Goal: Task Accomplishment & Management: Use online tool/utility

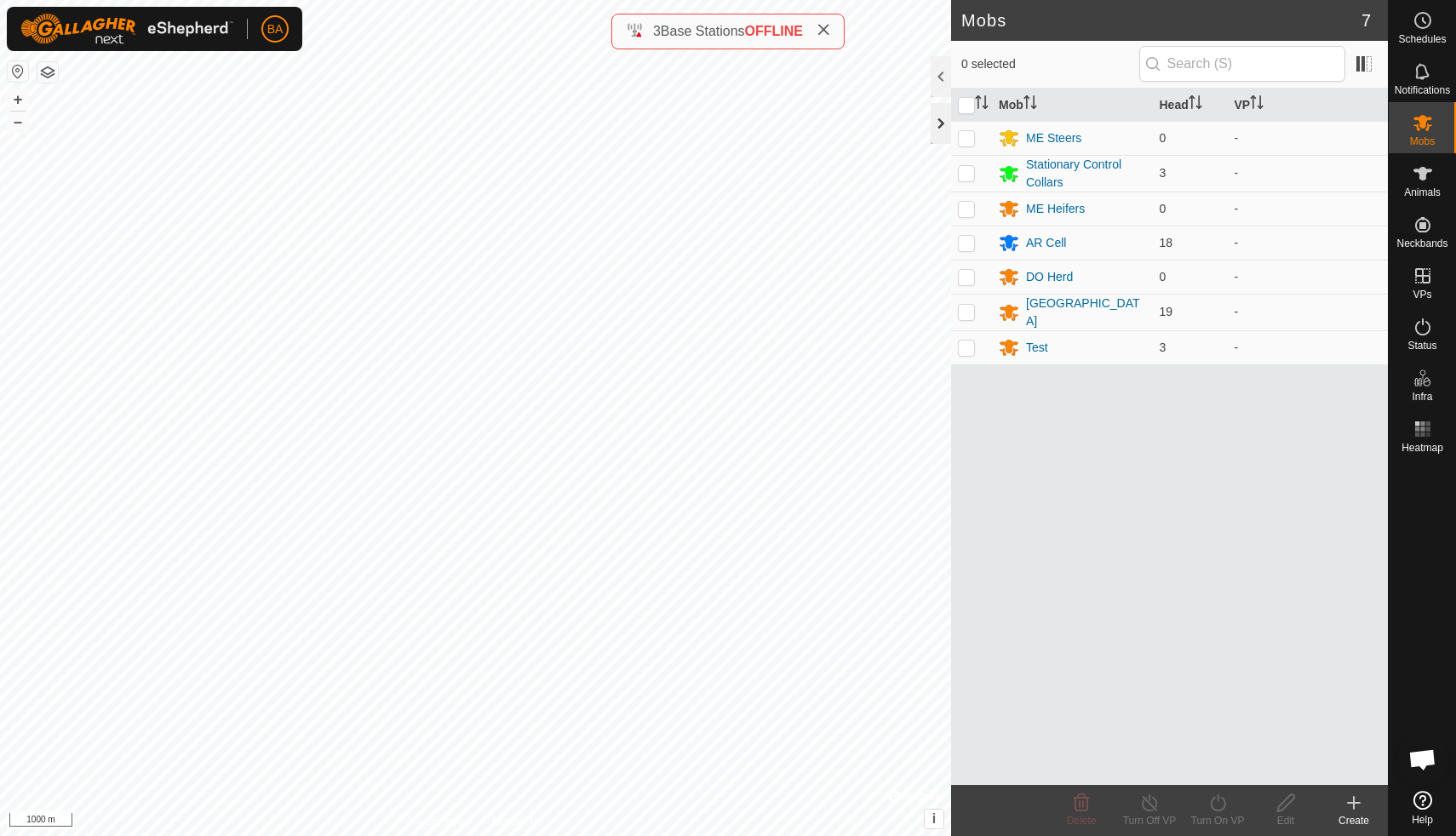
click at [942, 126] on div at bounding box center [941, 123] width 21 height 41
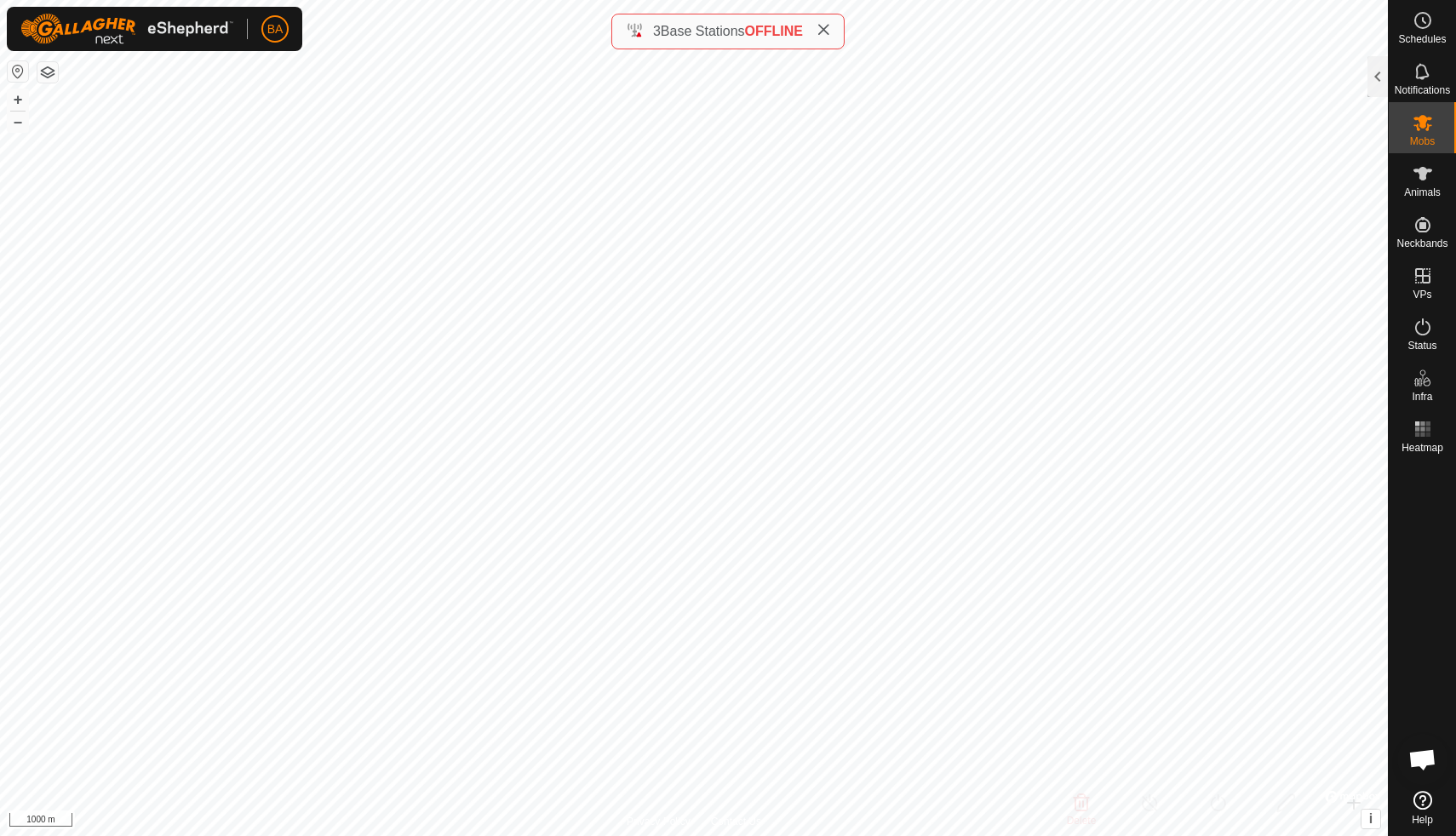
click at [823, 33] on icon at bounding box center [824, 29] width 13 height 13
click at [45, 74] on button "button" at bounding box center [48, 73] width 21 height 21
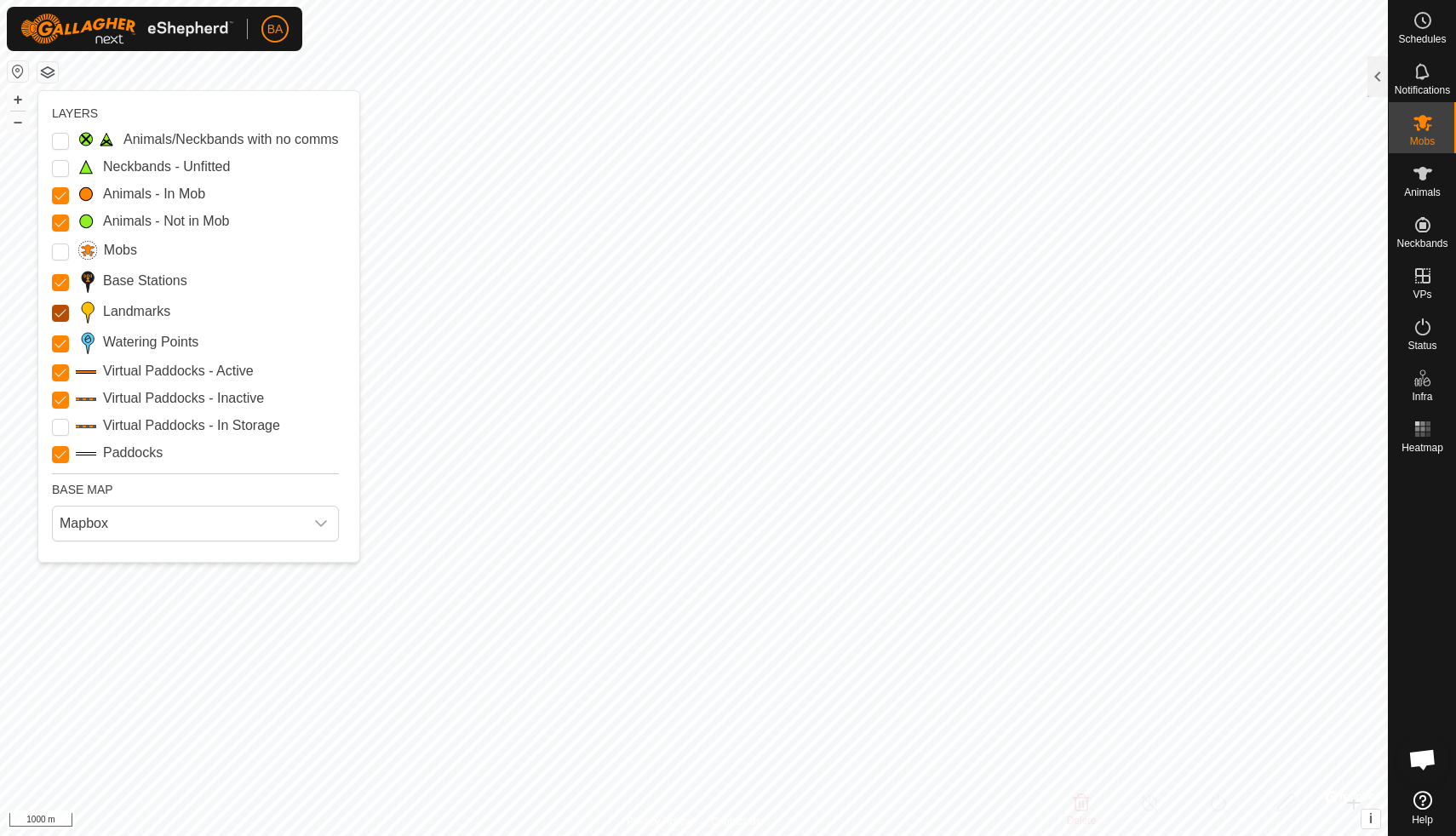
click at [57, 314] on input "Landmarks" at bounding box center [61, 313] width 17 height 17
click at [60, 344] on Points "Watering Points" at bounding box center [61, 344] width 17 height 17
click at [60, 393] on Inactive "Virtual Paddocks - Inactive" at bounding box center [61, 400] width 17 height 17
click at [61, 370] on Active "Virtual Paddocks - Active" at bounding box center [61, 373] width 17 height 17
click at [61, 454] on input "Paddocks" at bounding box center [61, 454] width 17 height 17
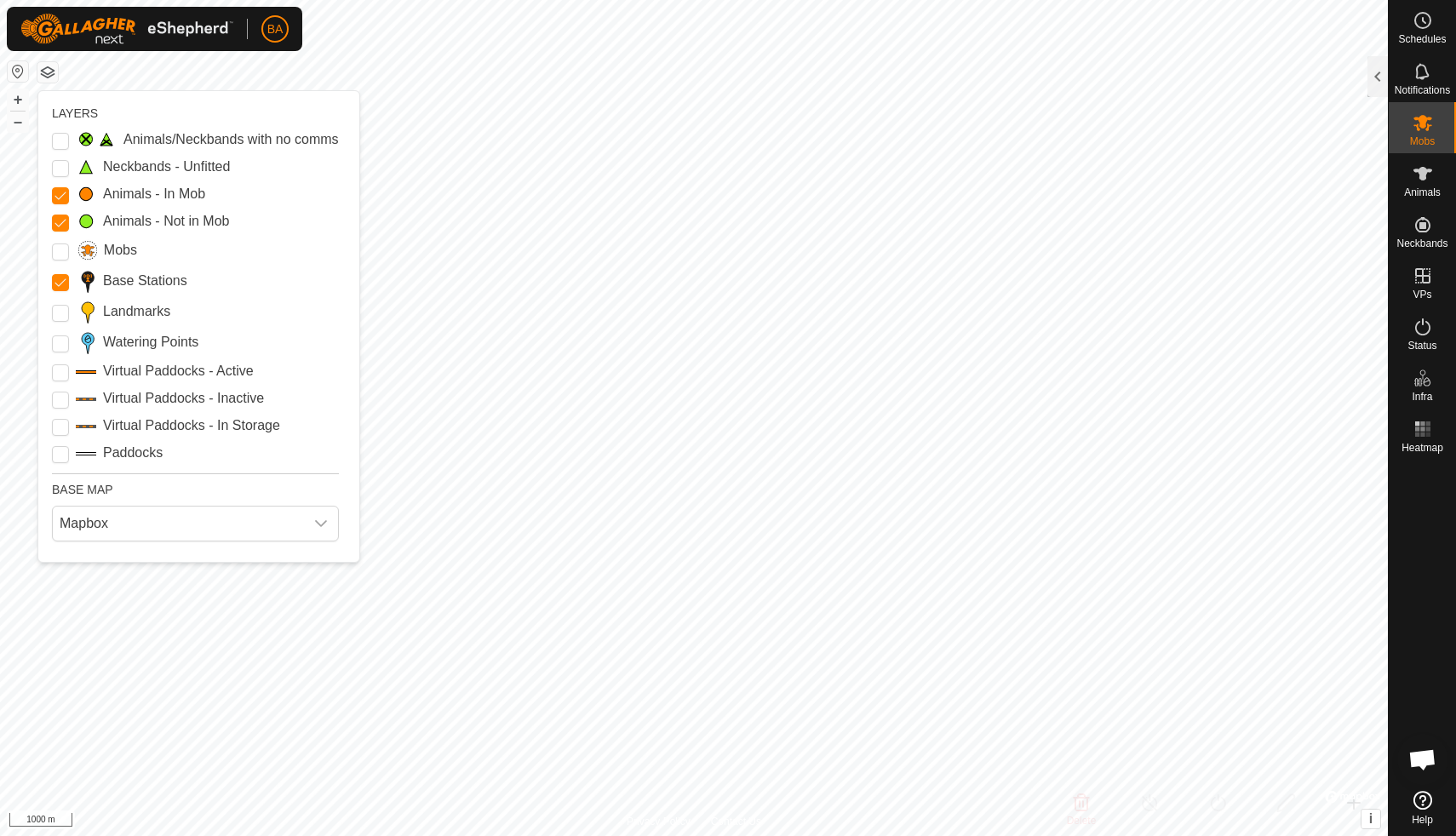
click at [48, 75] on button "button" at bounding box center [48, 73] width 21 height 21
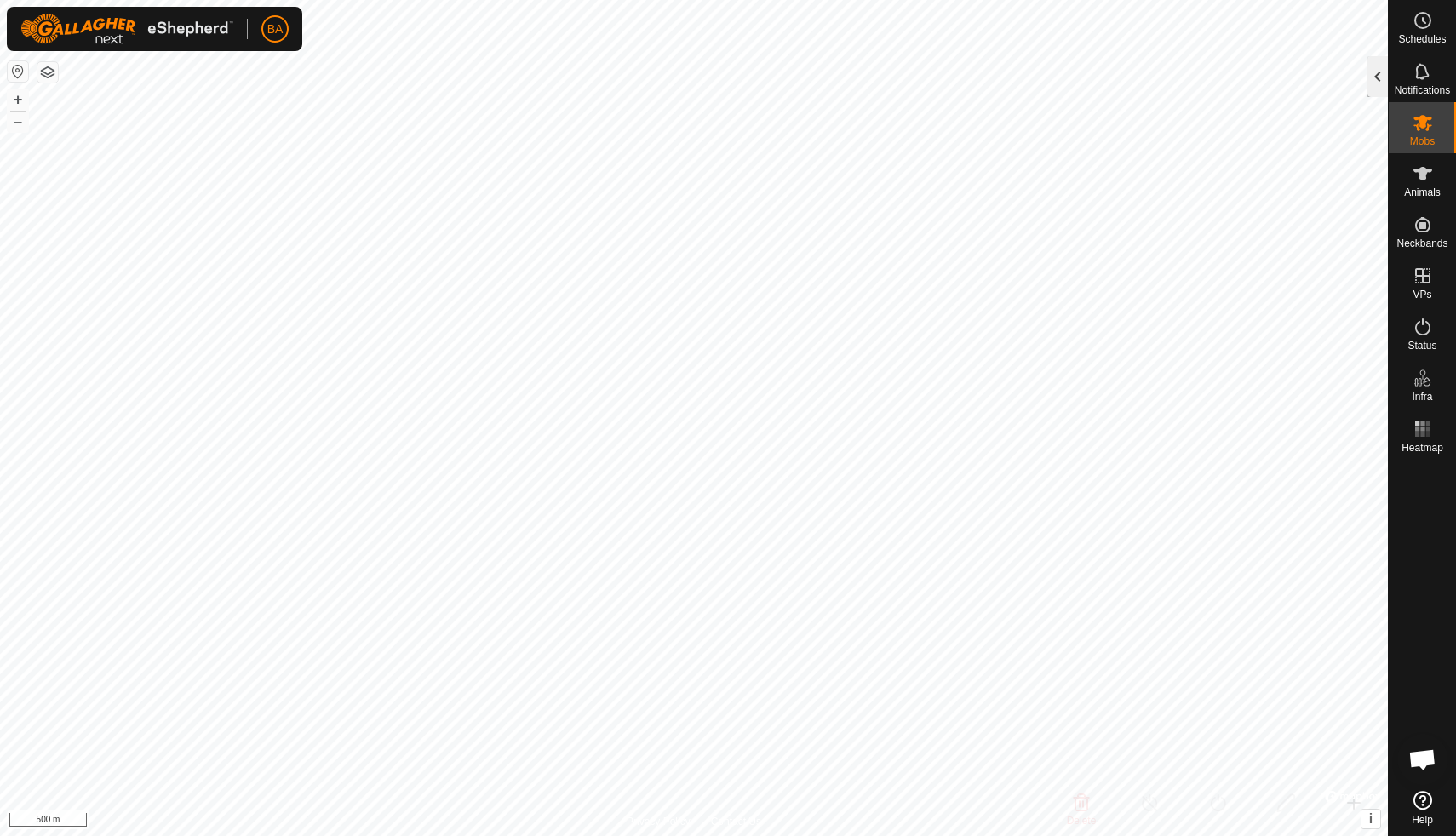
click at [1380, 77] on div at bounding box center [1378, 76] width 21 height 41
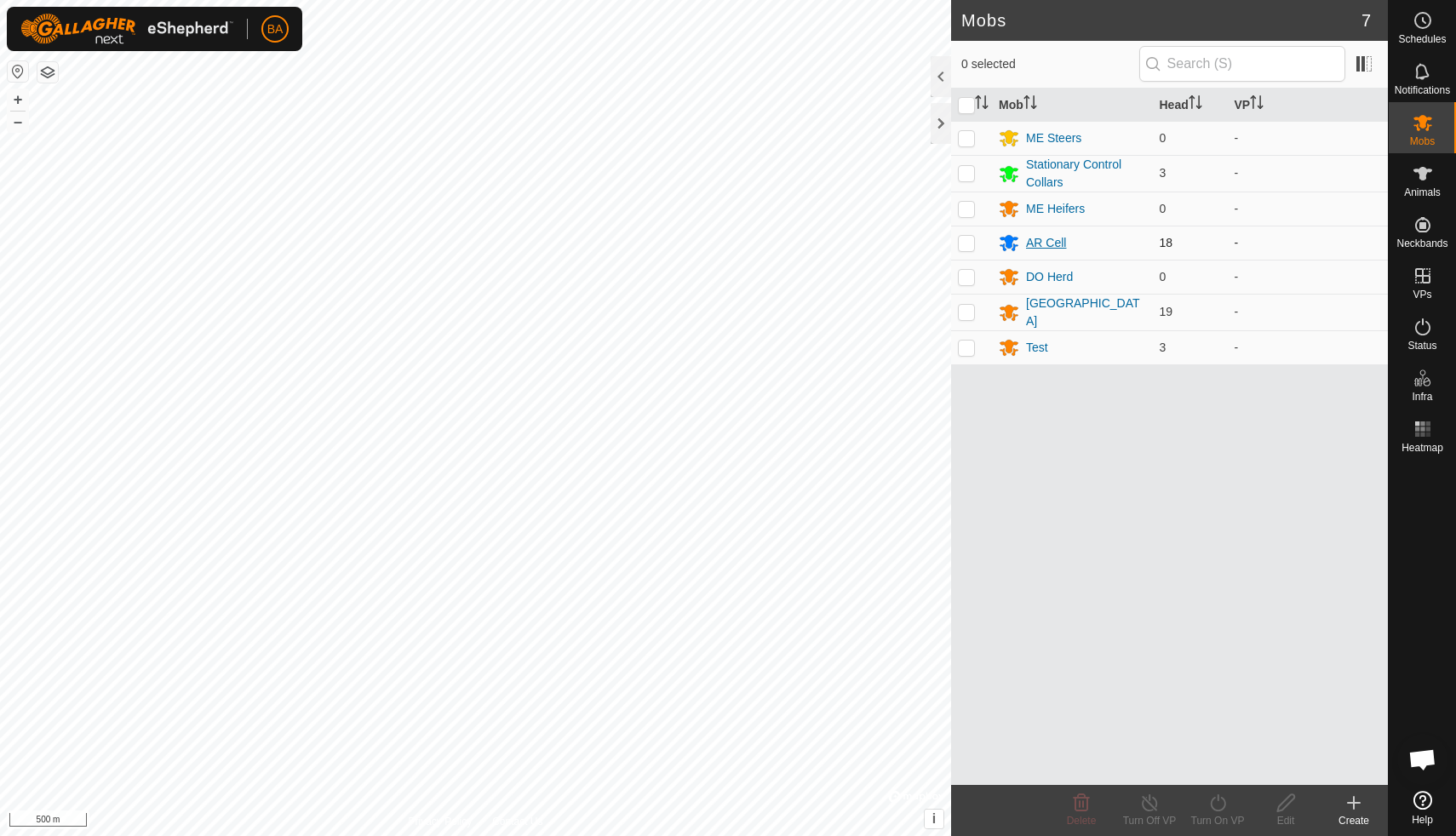
click at [1054, 243] on div "AR Cell" at bounding box center [1046, 242] width 40 height 18
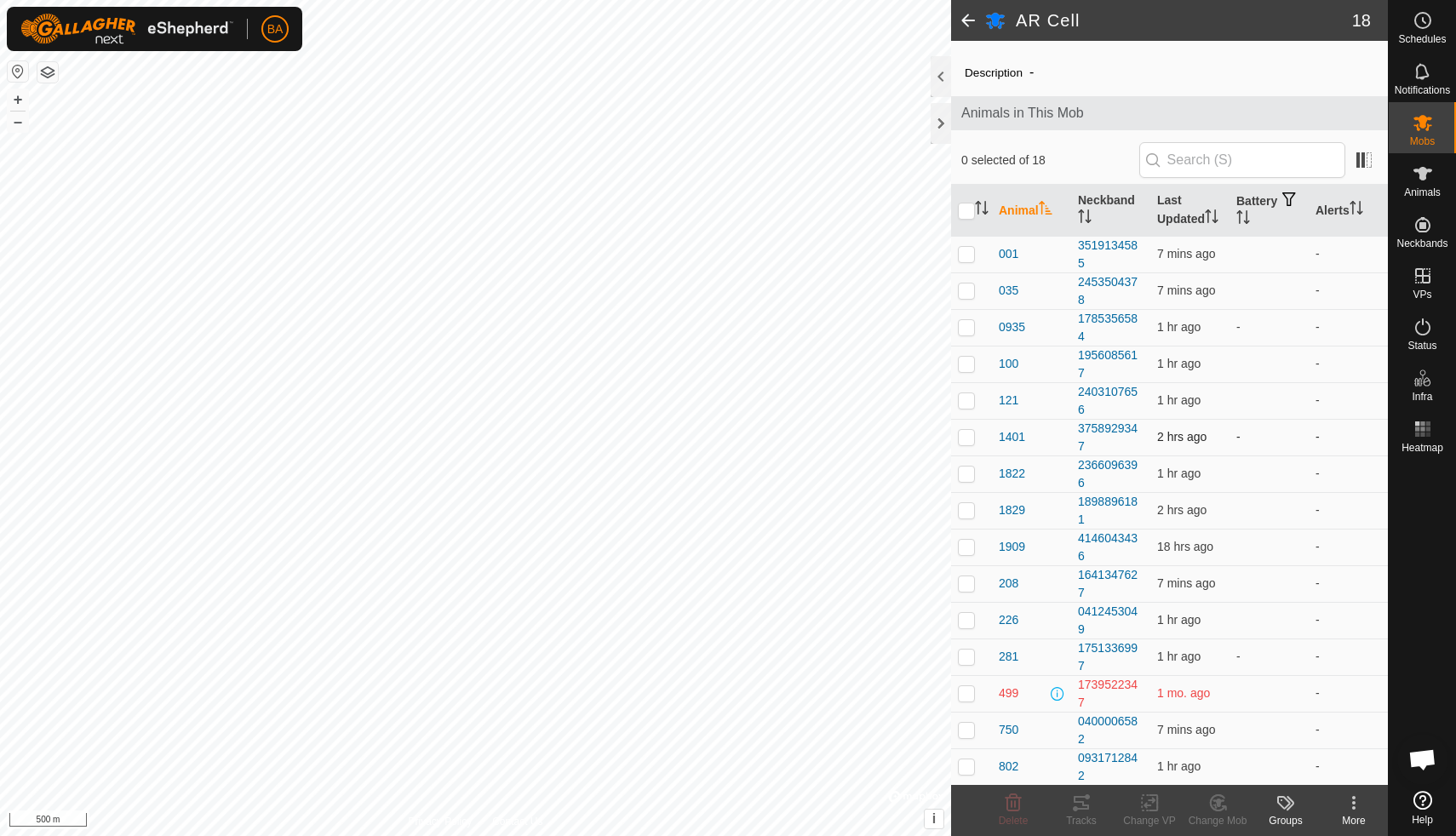
scroll to position [41, 0]
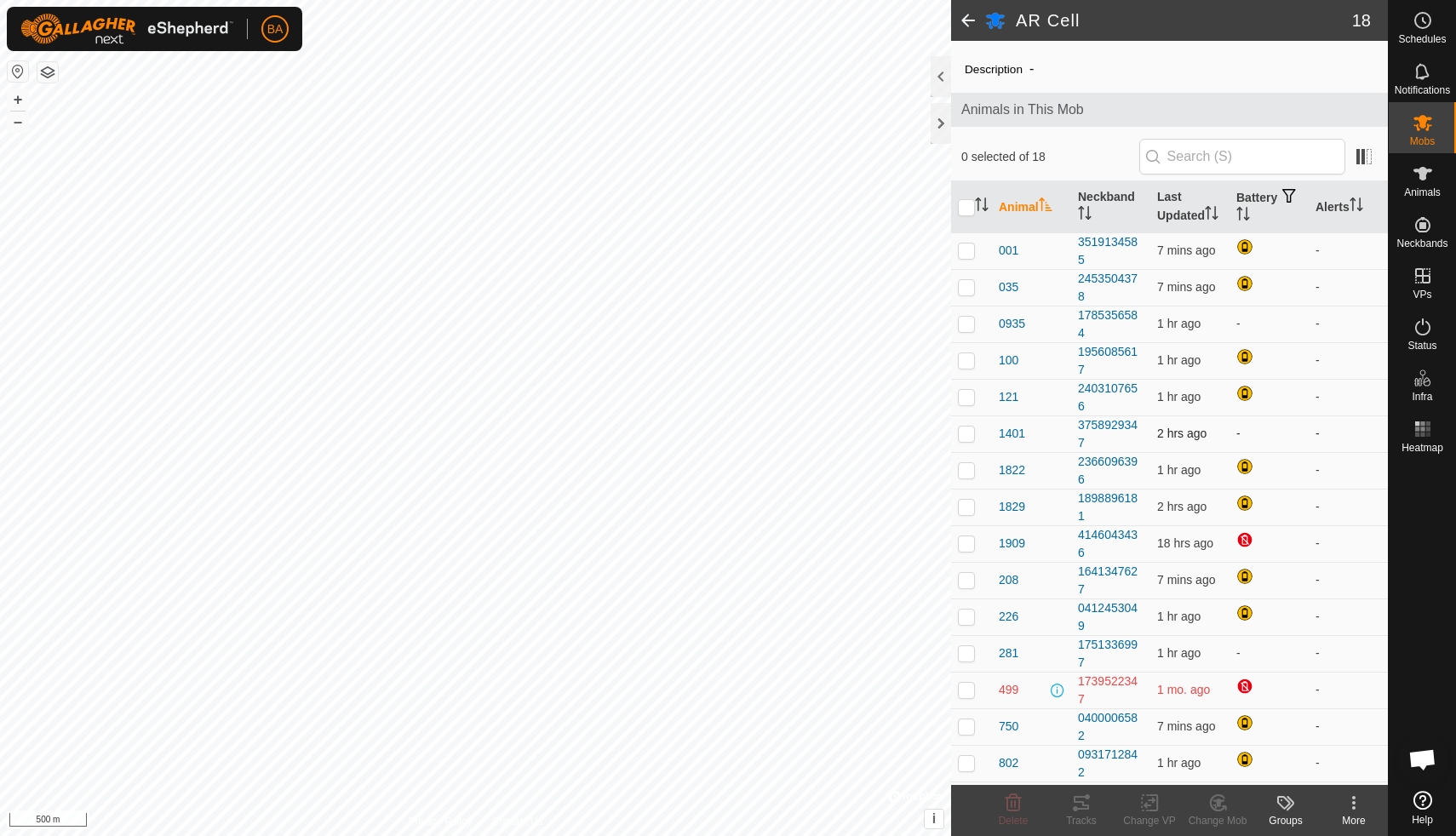
click at [968, 435] on p-checkbox at bounding box center [967, 434] width 17 height 13
checkbox input "true"
click at [1085, 805] on icon at bounding box center [1081, 803] width 15 height 13
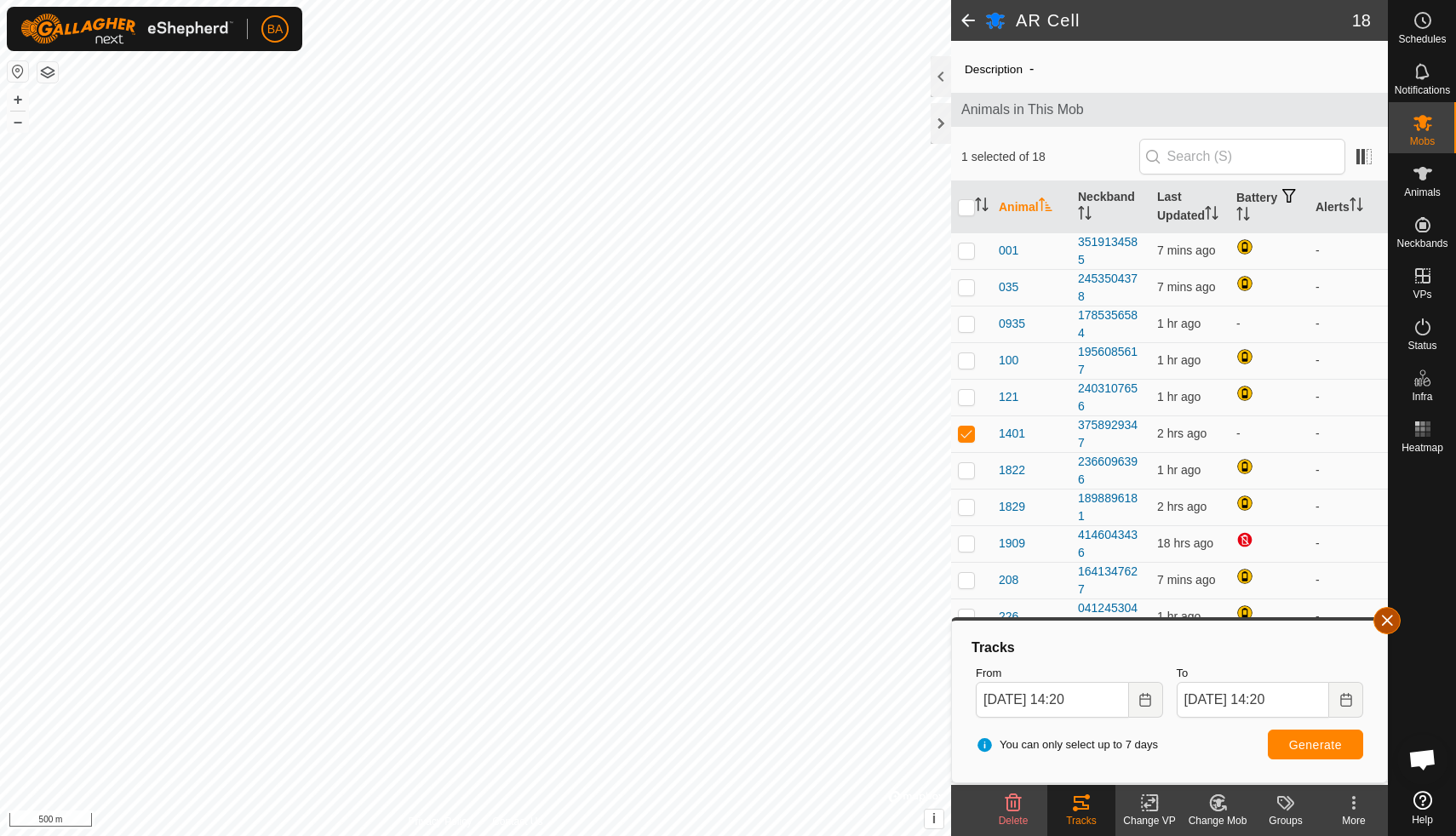
click at [1383, 622] on button "button" at bounding box center [1387, 620] width 27 height 27
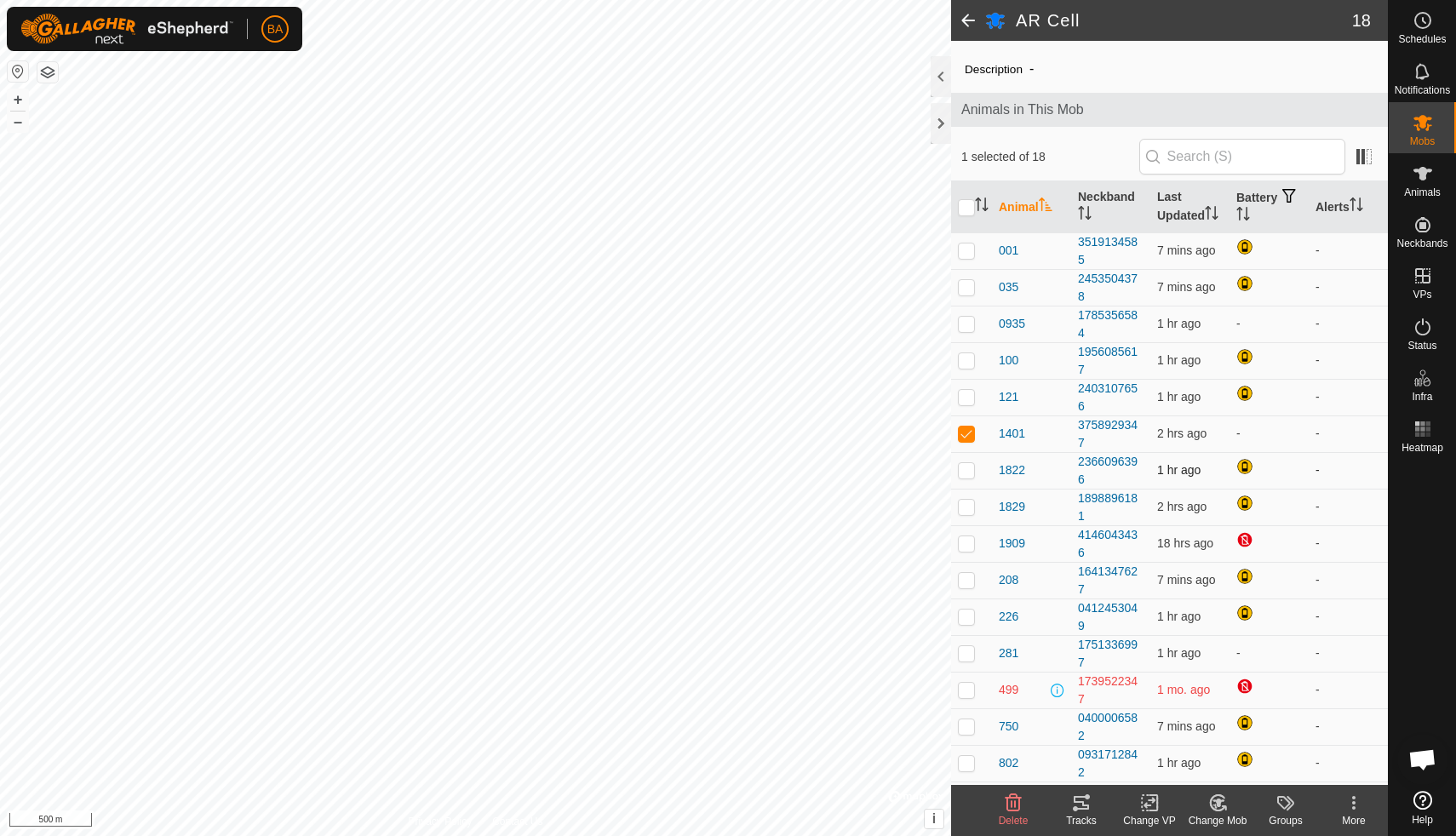
click at [967, 471] on p-checkbox at bounding box center [967, 470] width 17 height 13
checkbox input "true"
click at [964, 431] on p-checkbox at bounding box center [967, 434] width 17 height 13
checkbox input "false"
click at [1077, 809] on icon at bounding box center [1081, 803] width 15 height 13
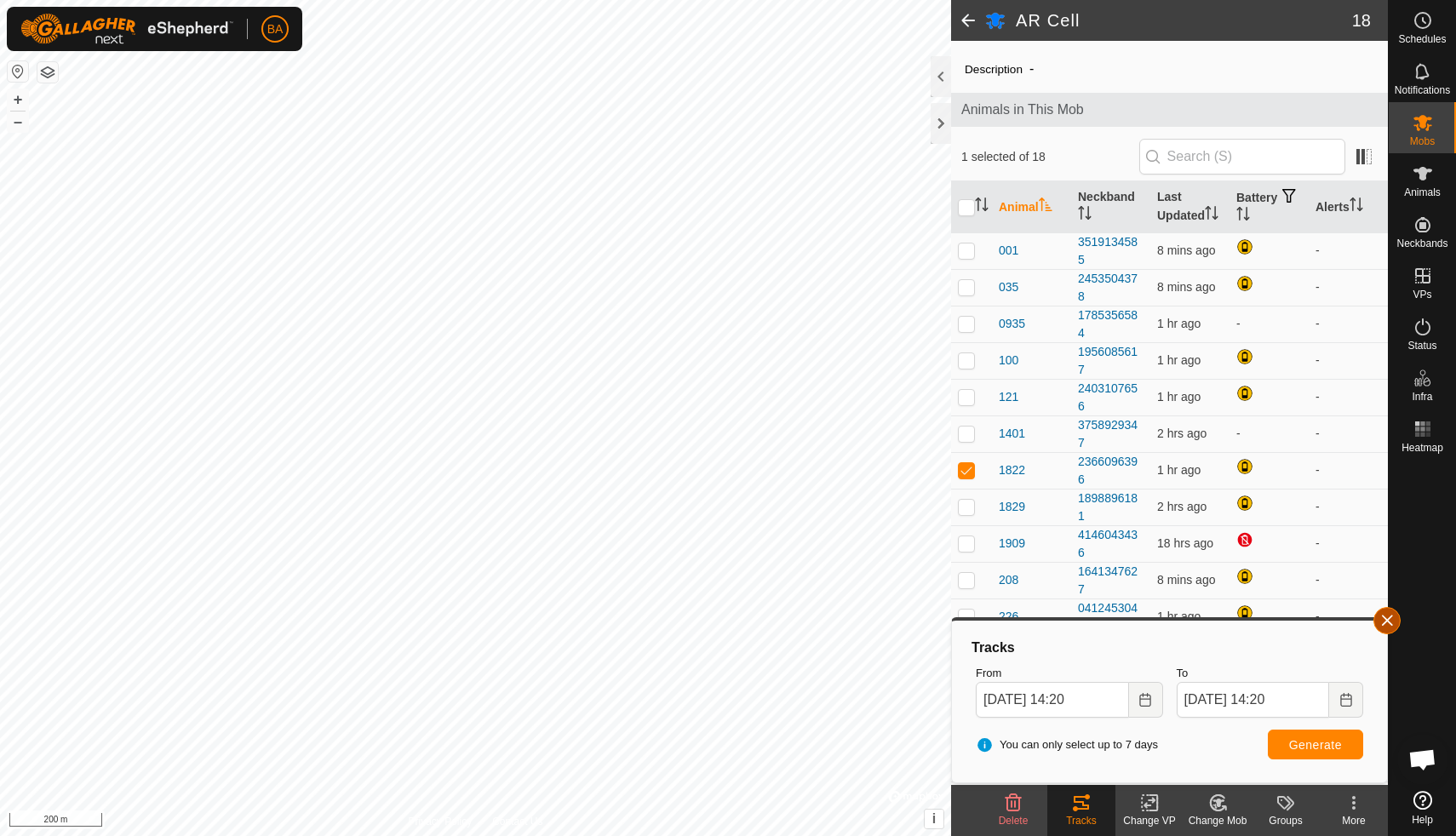
click at [1387, 616] on button "button" at bounding box center [1387, 620] width 27 height 27
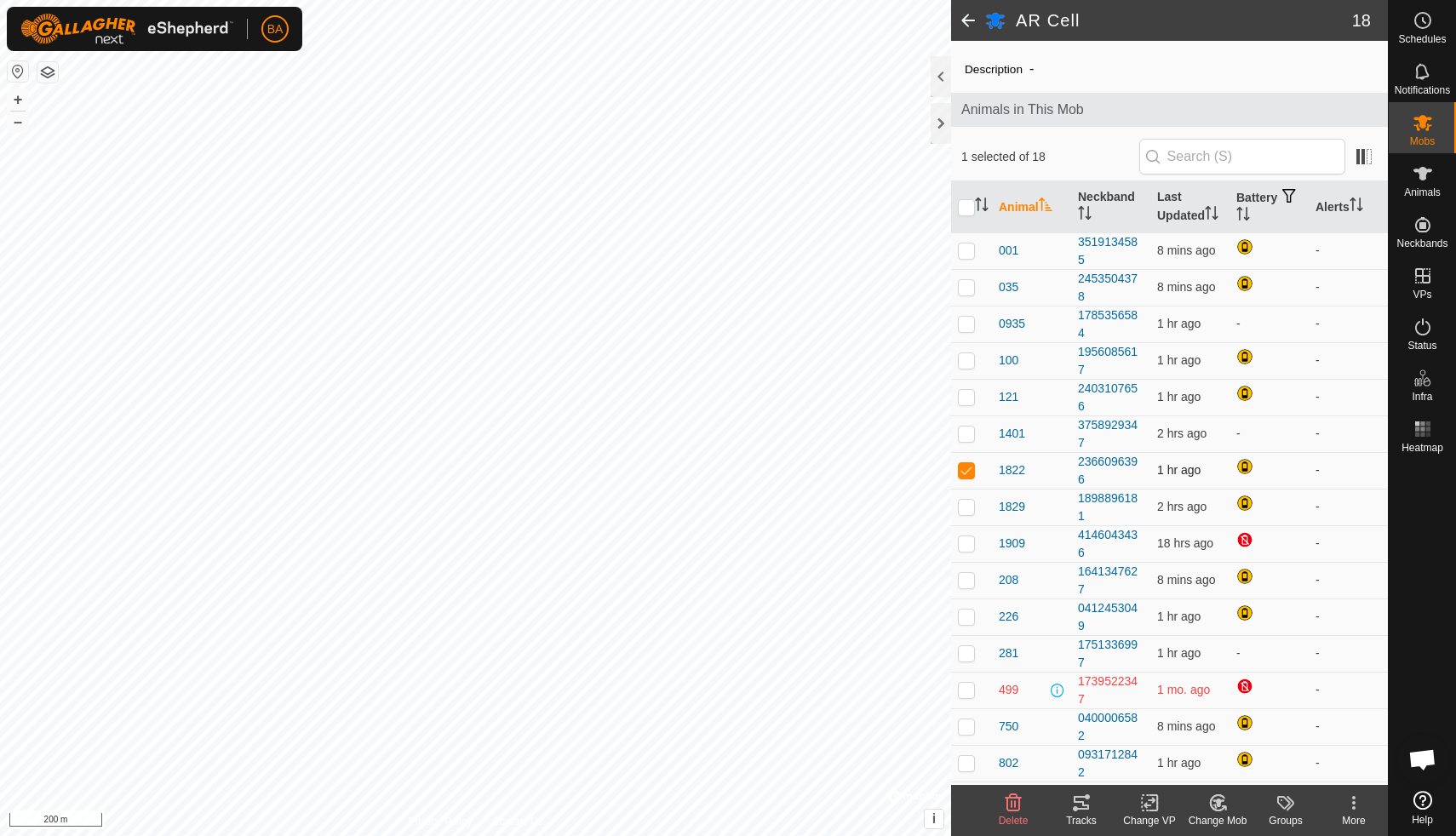
click at [968, 471] on p-checkbox at bounding box center [967, 470] width 17 height 13
checkbox input "false"
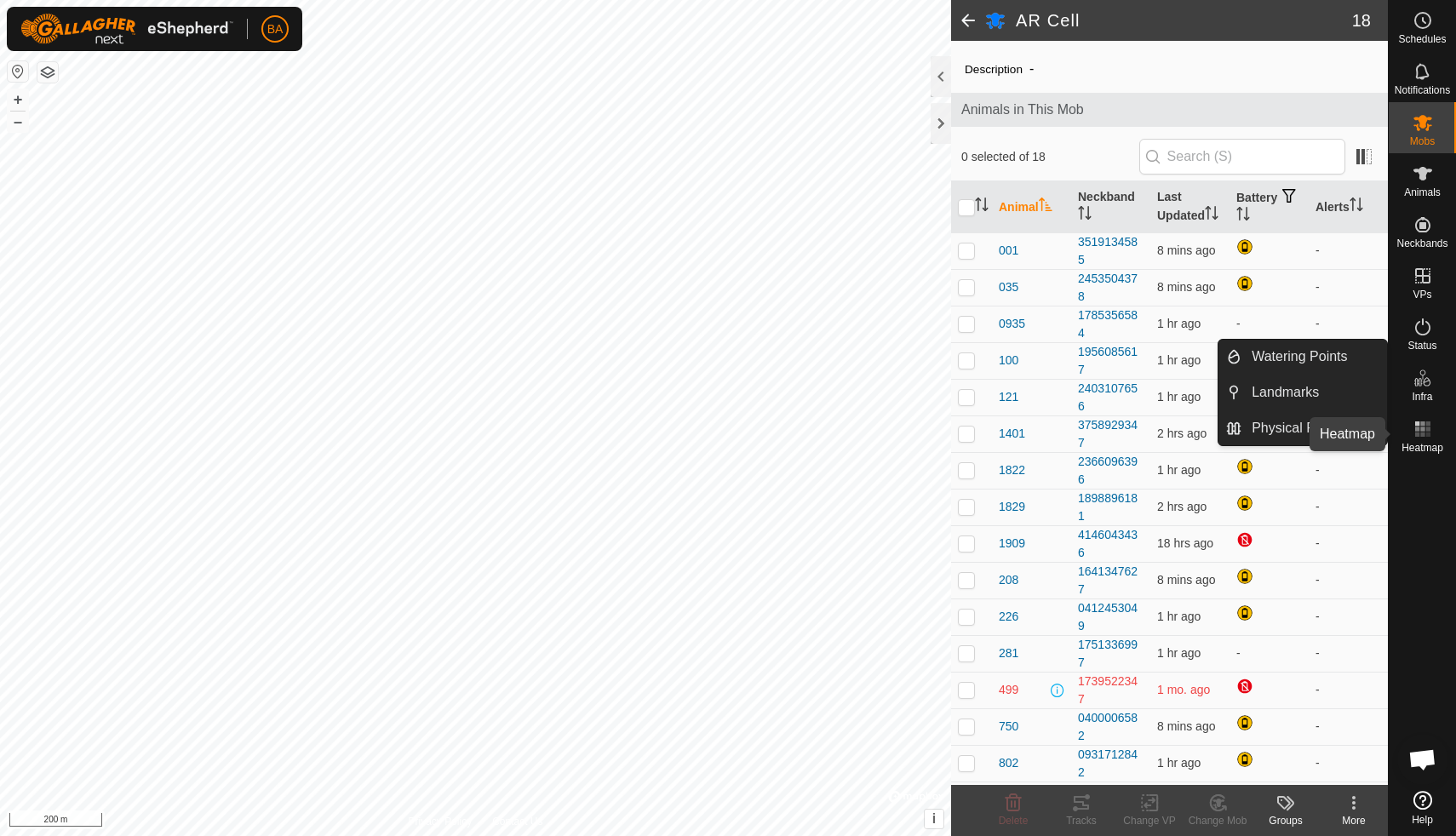
click at [1420, 432] on icon at bounding box center [1423, 430] width 21 height 21
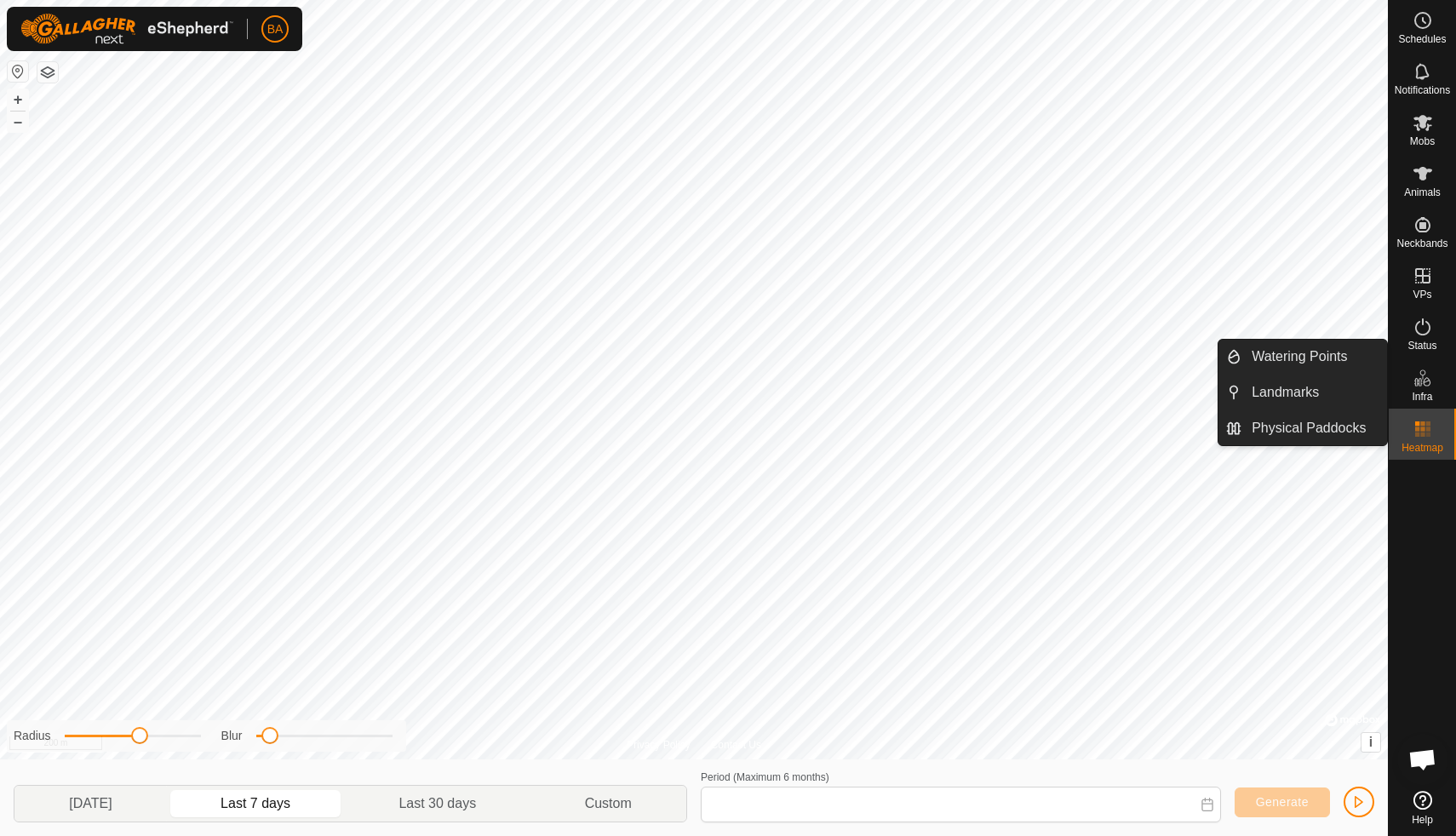
type input "[DATE] - [DATE]"
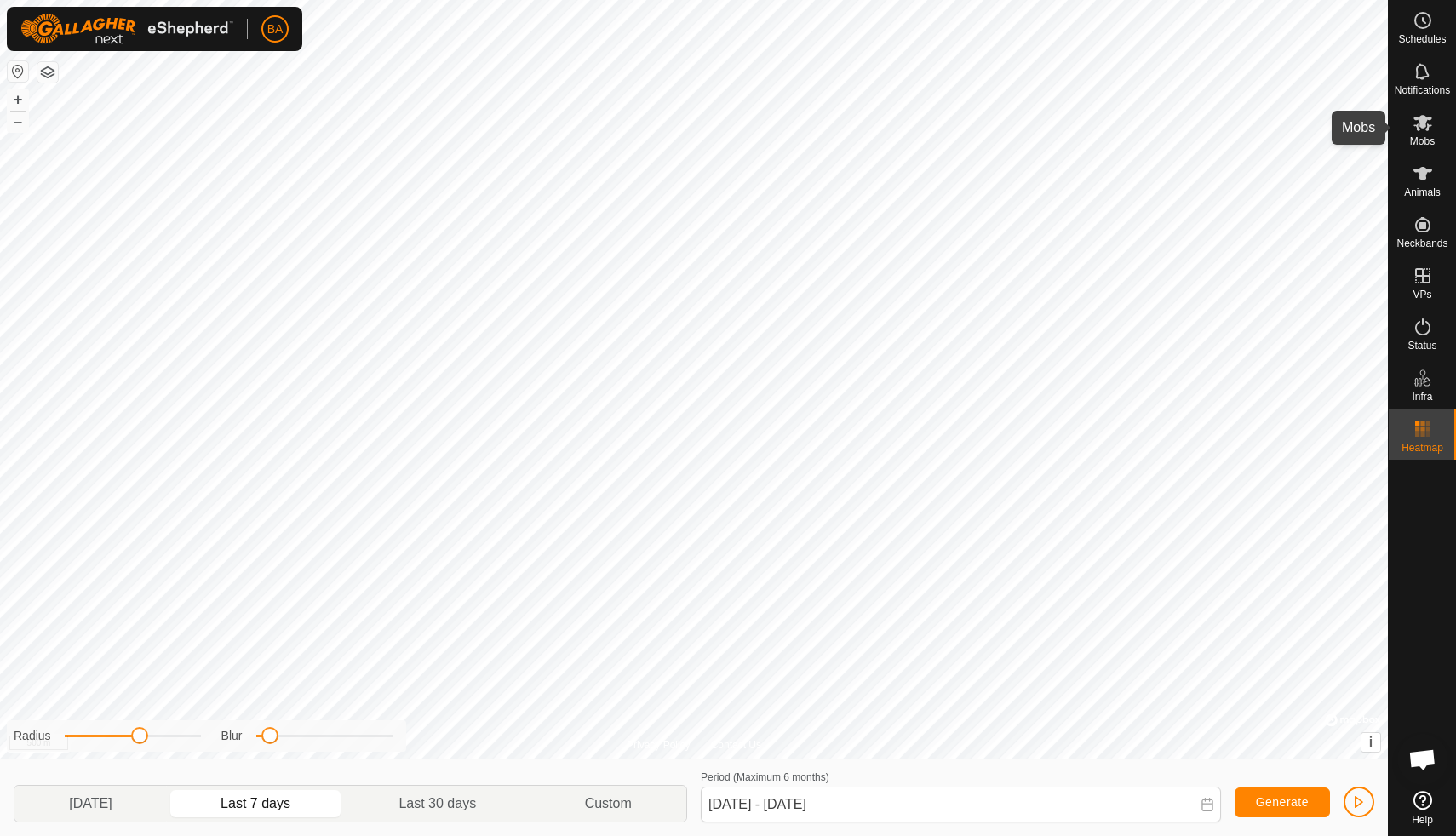
click at [1423, 125] on icon at bounding box center [1423, 122] width 19 height 16
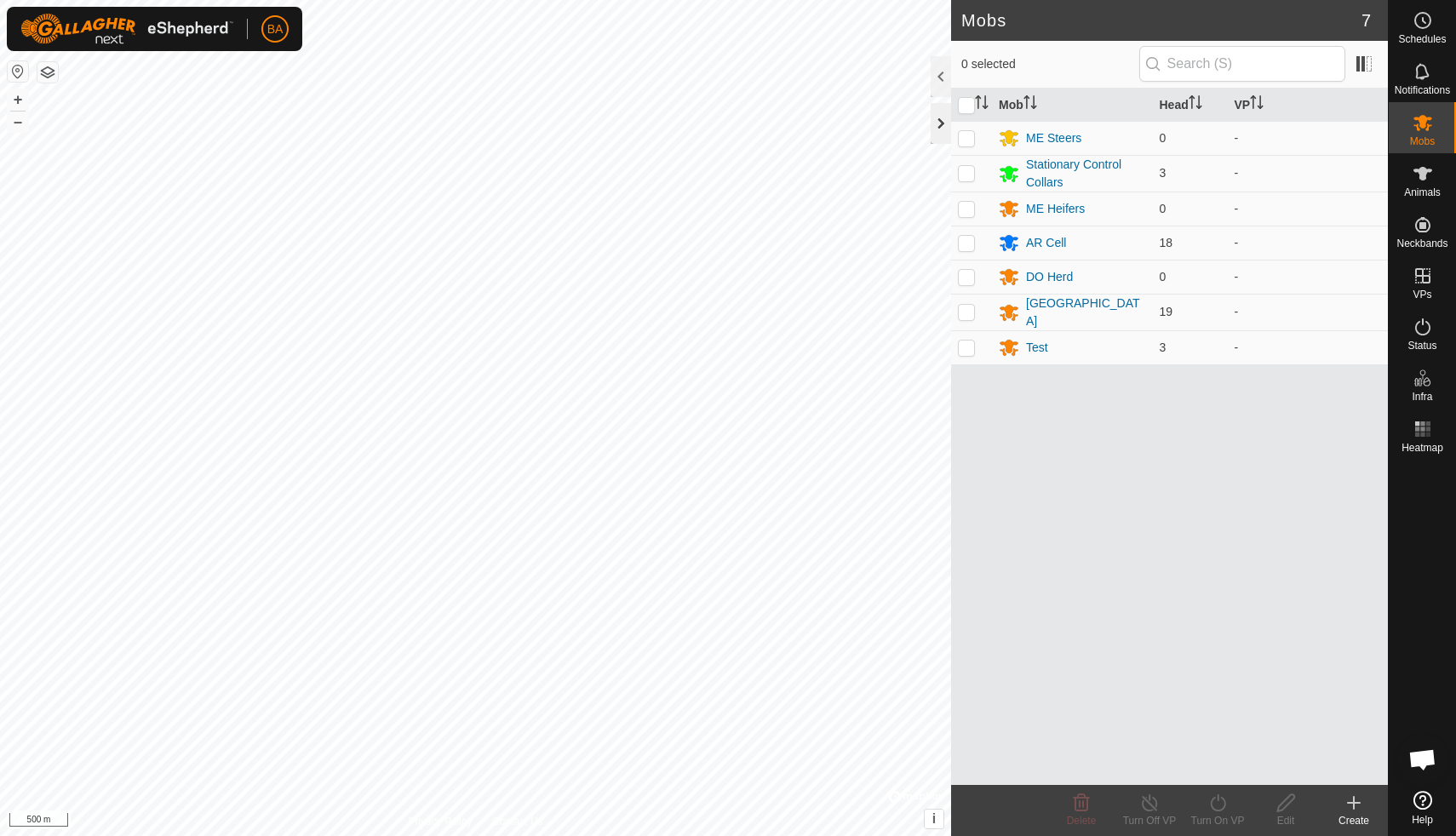
click at [938, 124] on div at bounding box center [941, 123] width 21 height 41
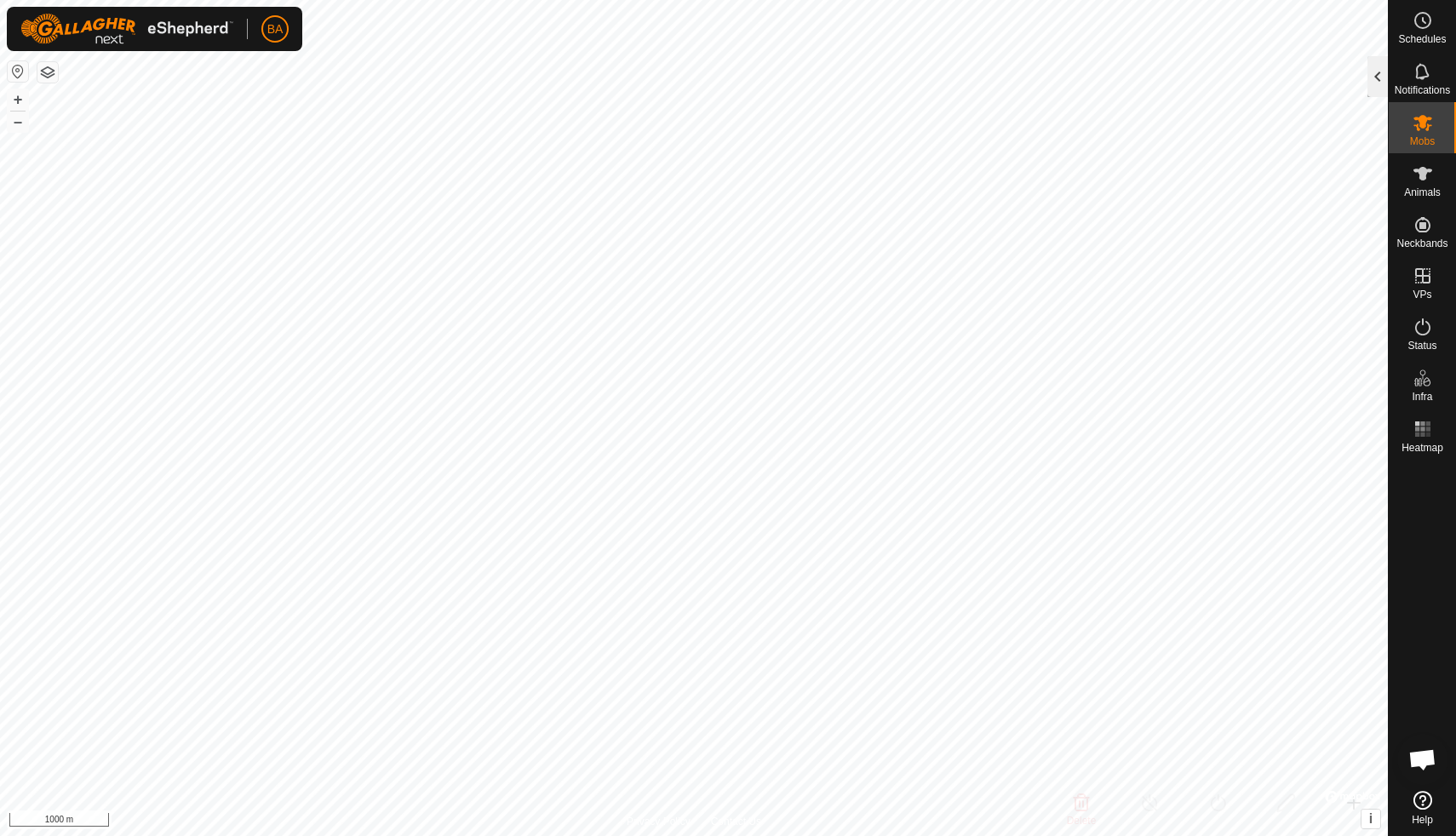
click at [1373, 78] on div at bounding box center [1378, 76] width 21 height 41
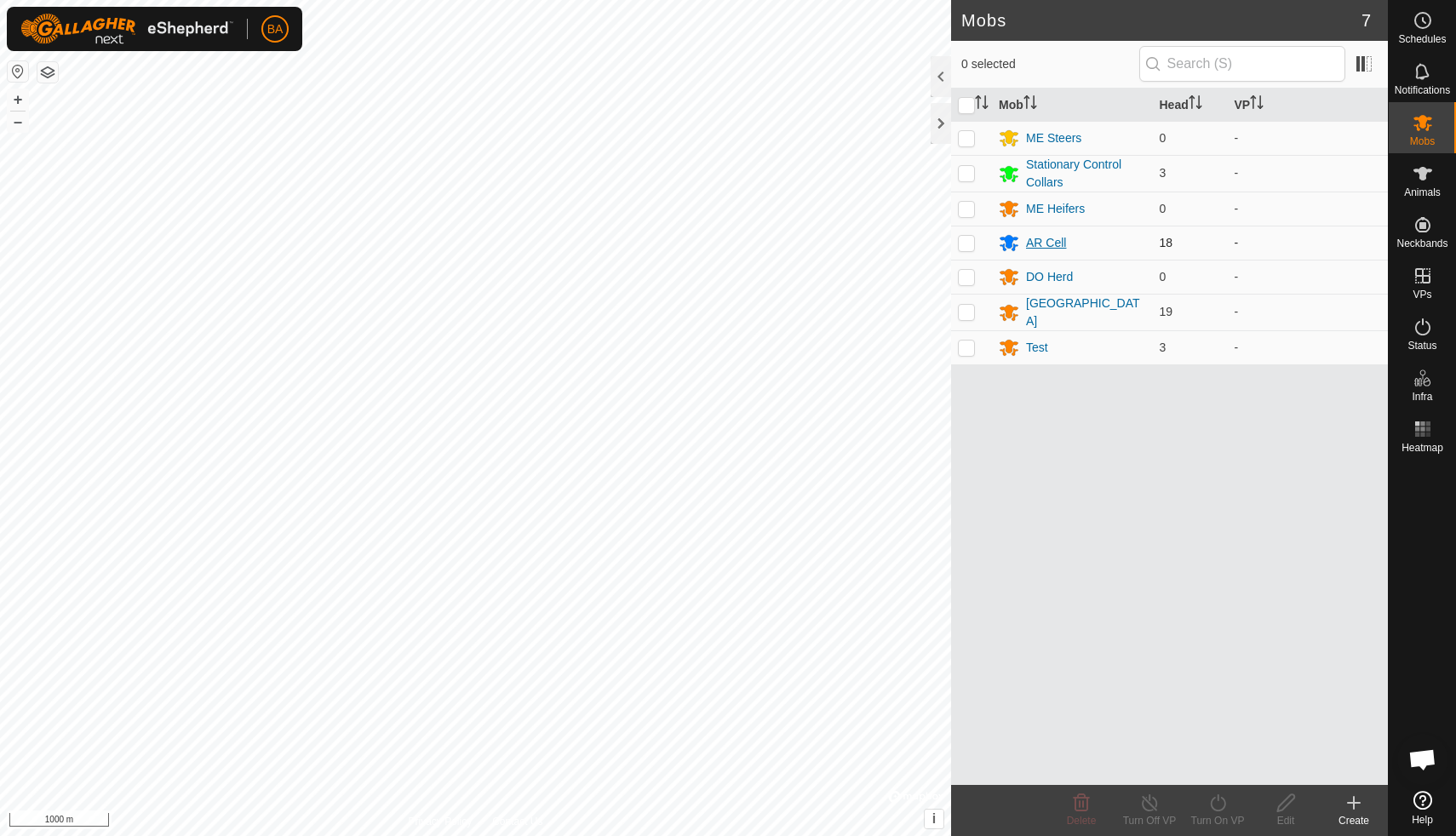
click at [1035, 238] on div "AR Cell" at bounding box center [1046, 242] width 40 height 18
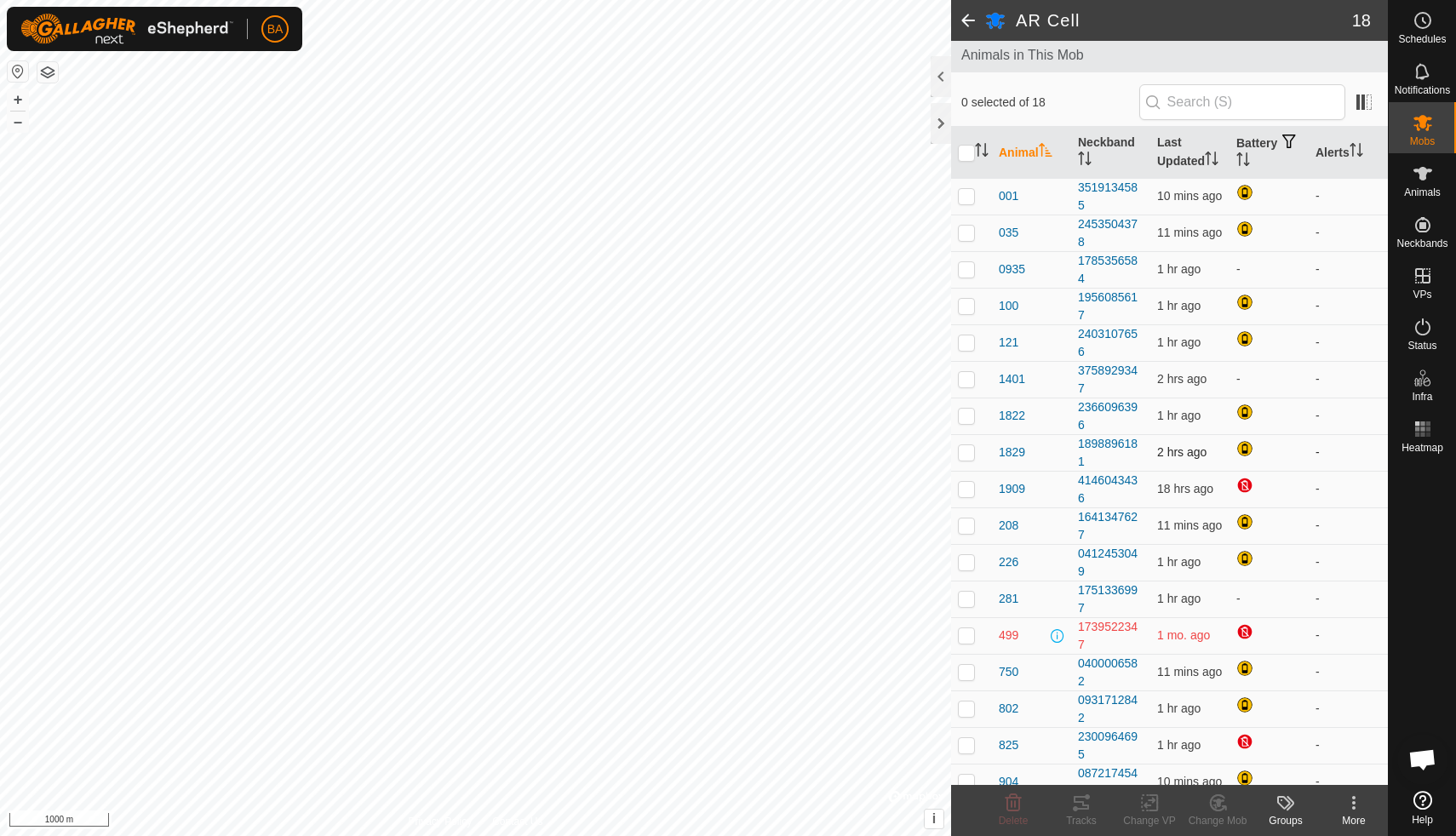
scroll to position [144, 0]
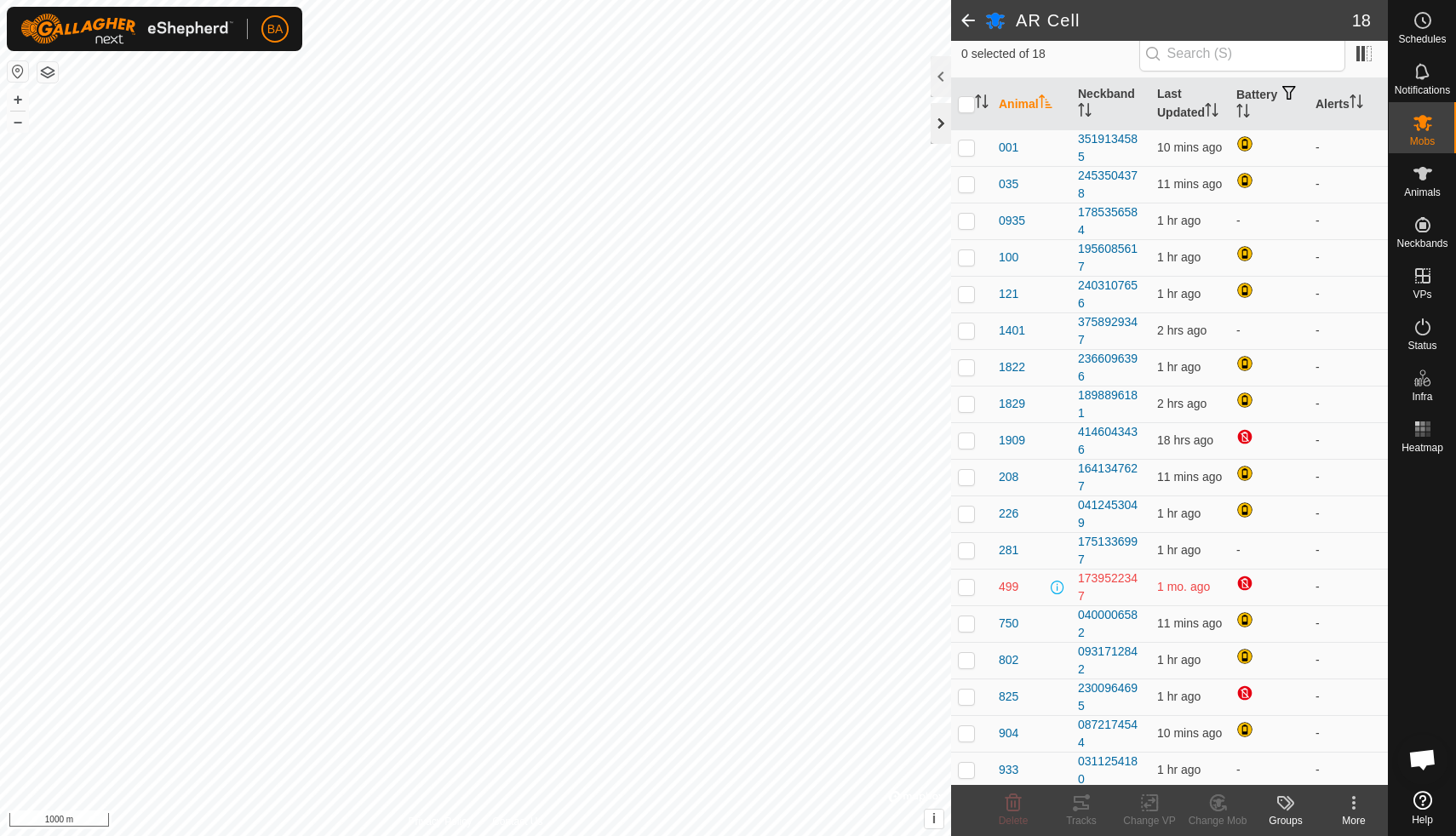
click at [940, 122] on div at bounding box center [941, 123] width 21 height 41
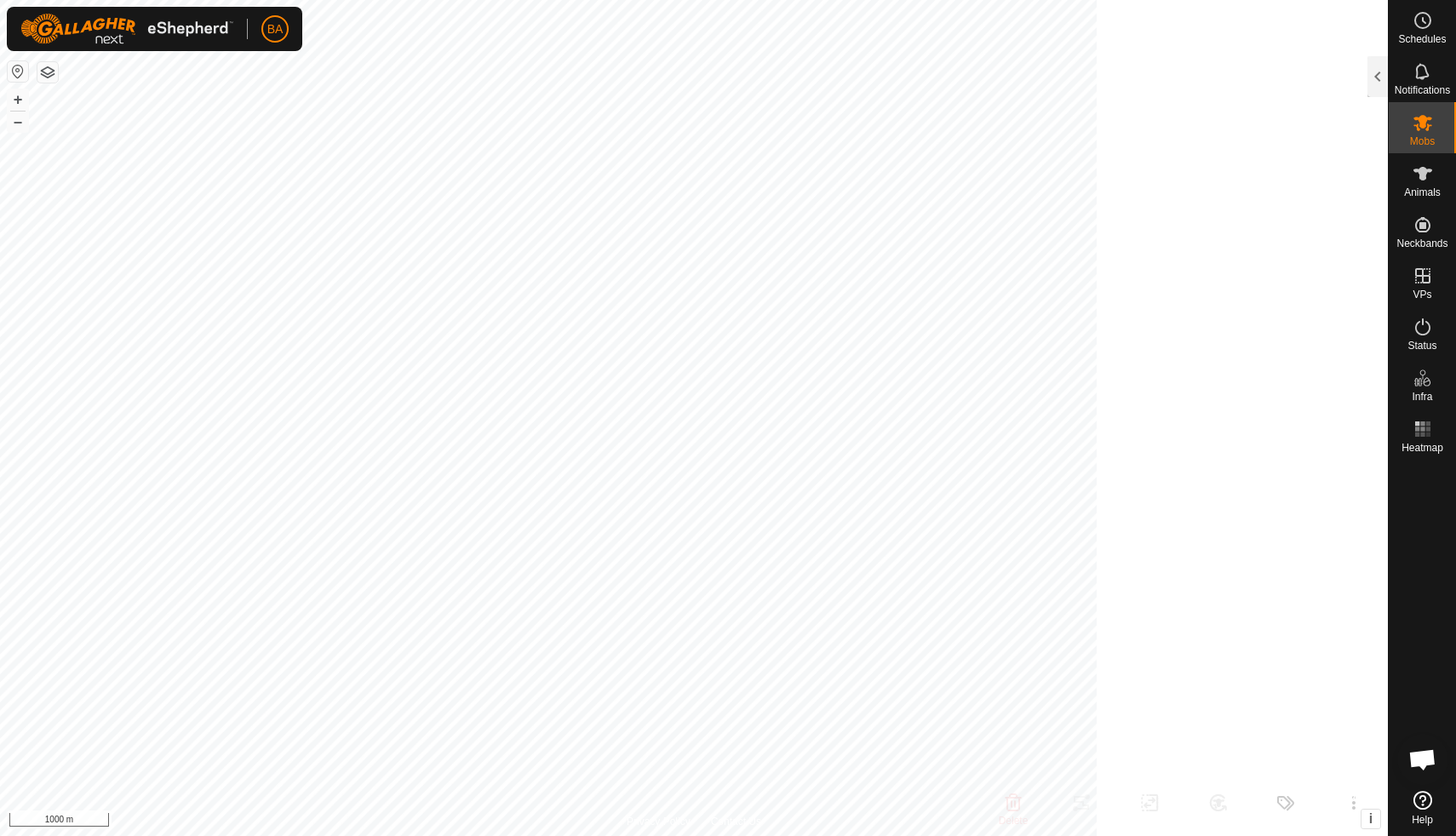
scroll to position [197, 0]
click at [1383, 80] on div at bounding box center [1378, 76] width 21 height 41
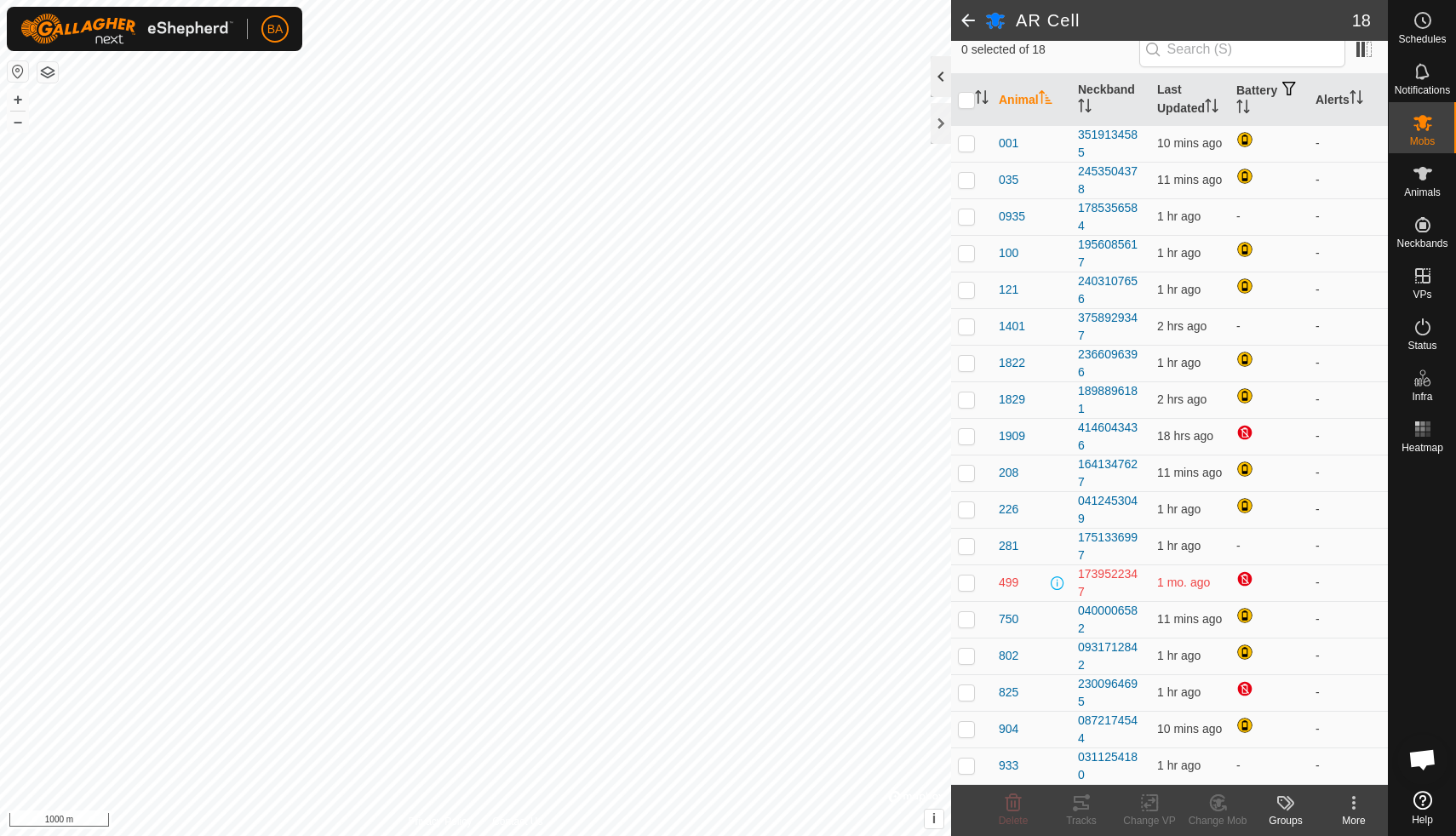
scroll to position [144, 0]
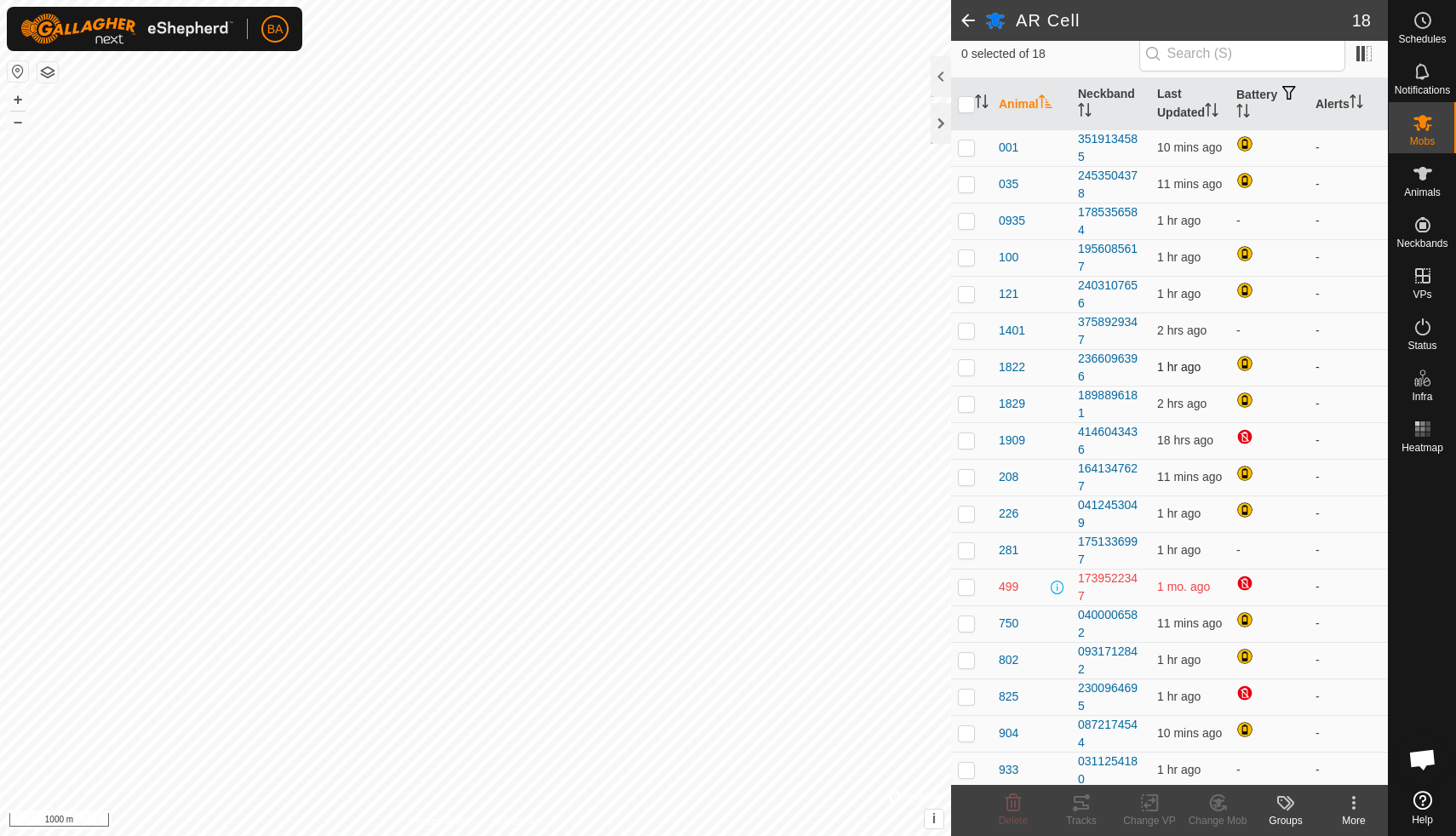
click at [968, 365] on p-checkbox at bounding box center [967, 367] width 17 height 13
click at [1080, 805] on icon at bounding box center [1082, 804] width 21 height 21
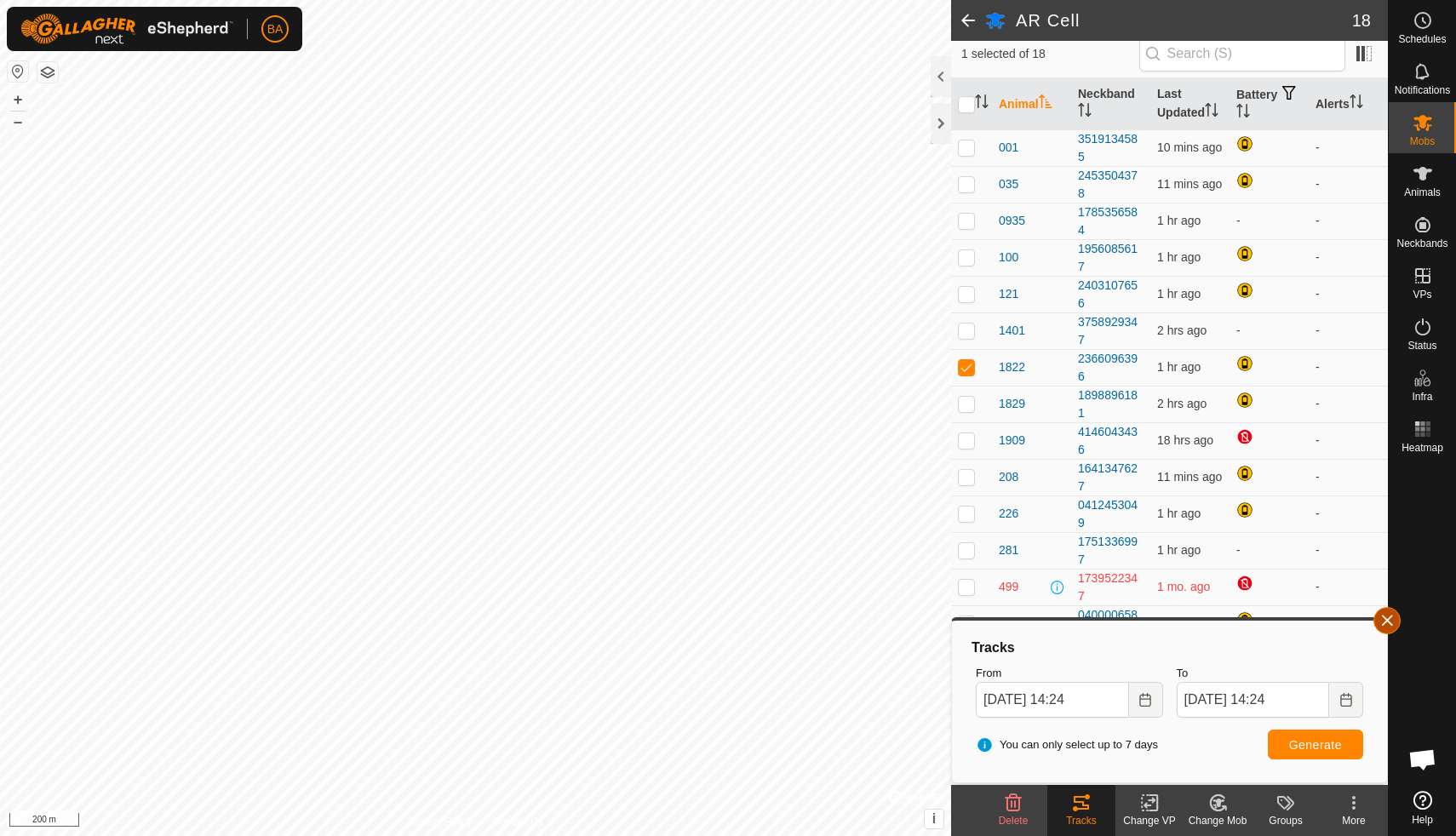
click at [1386, 618] on button "button" at bounding box center [1387, 620] width 27 height 27
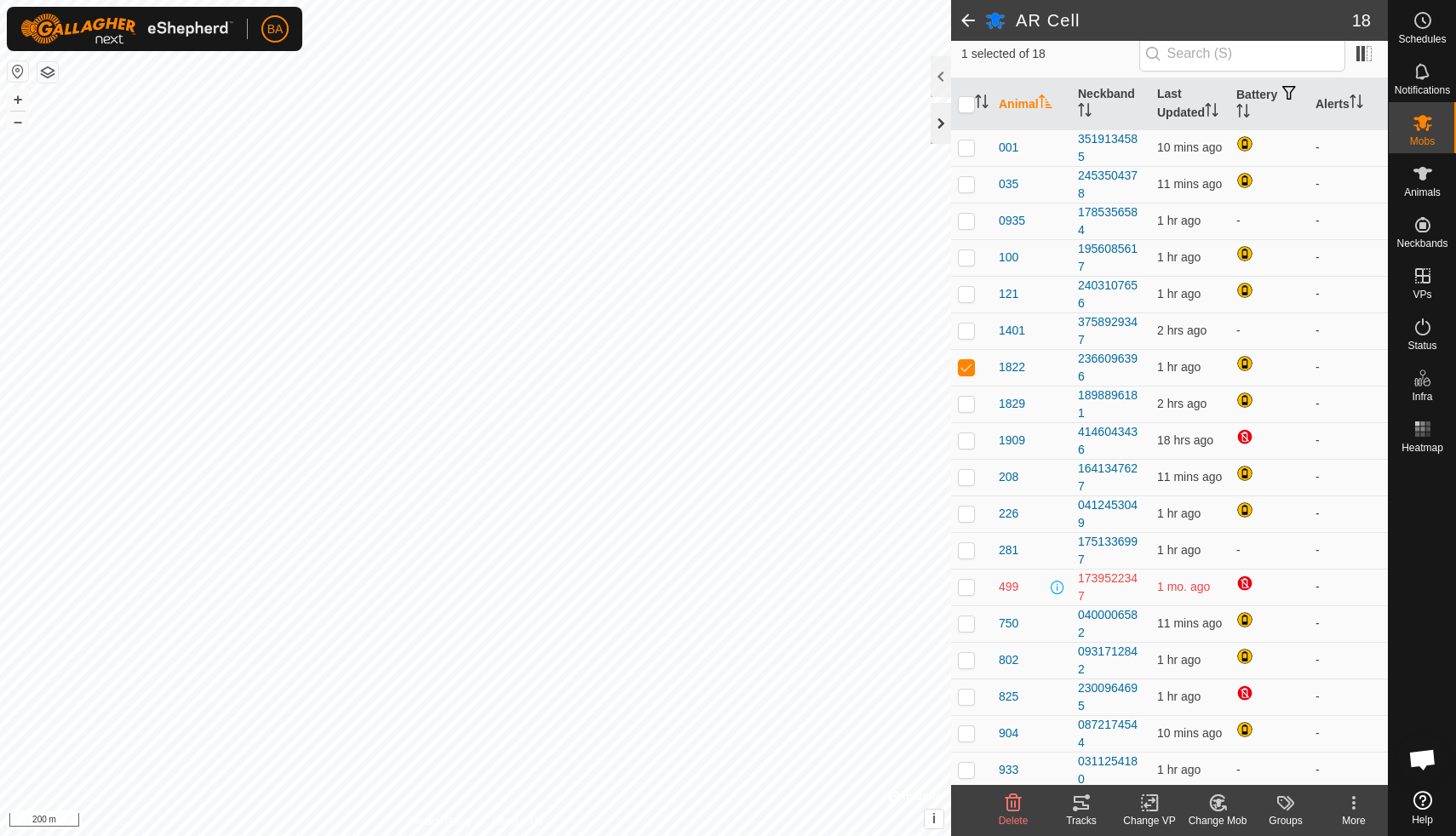
click at [937, 124] on div at bounding box center [941, 123] width 21 height 41
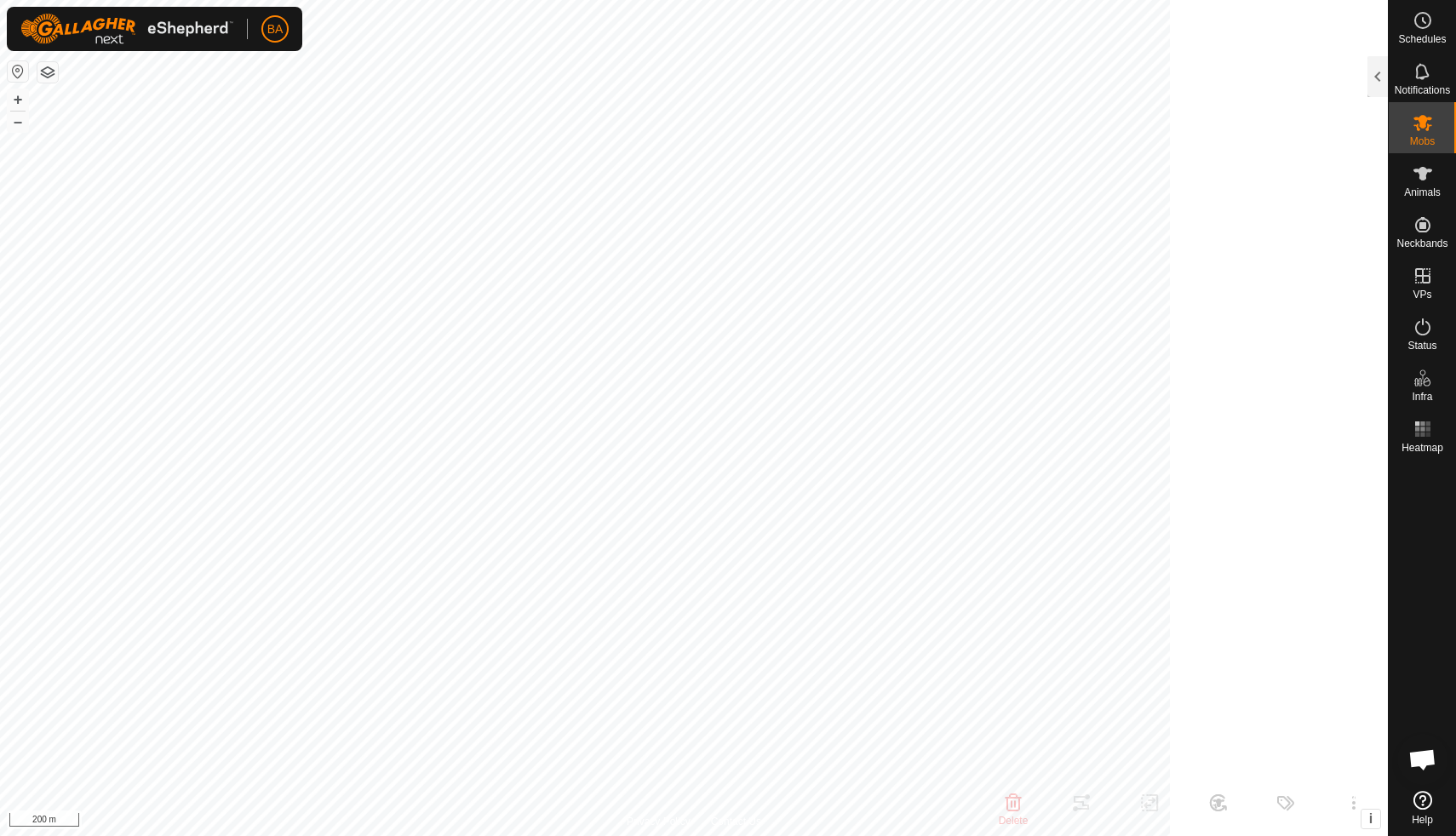
scroll to position [197, 0]
click at [1376, 70] on div at bounding box center [1378, 76] width 21 height 41
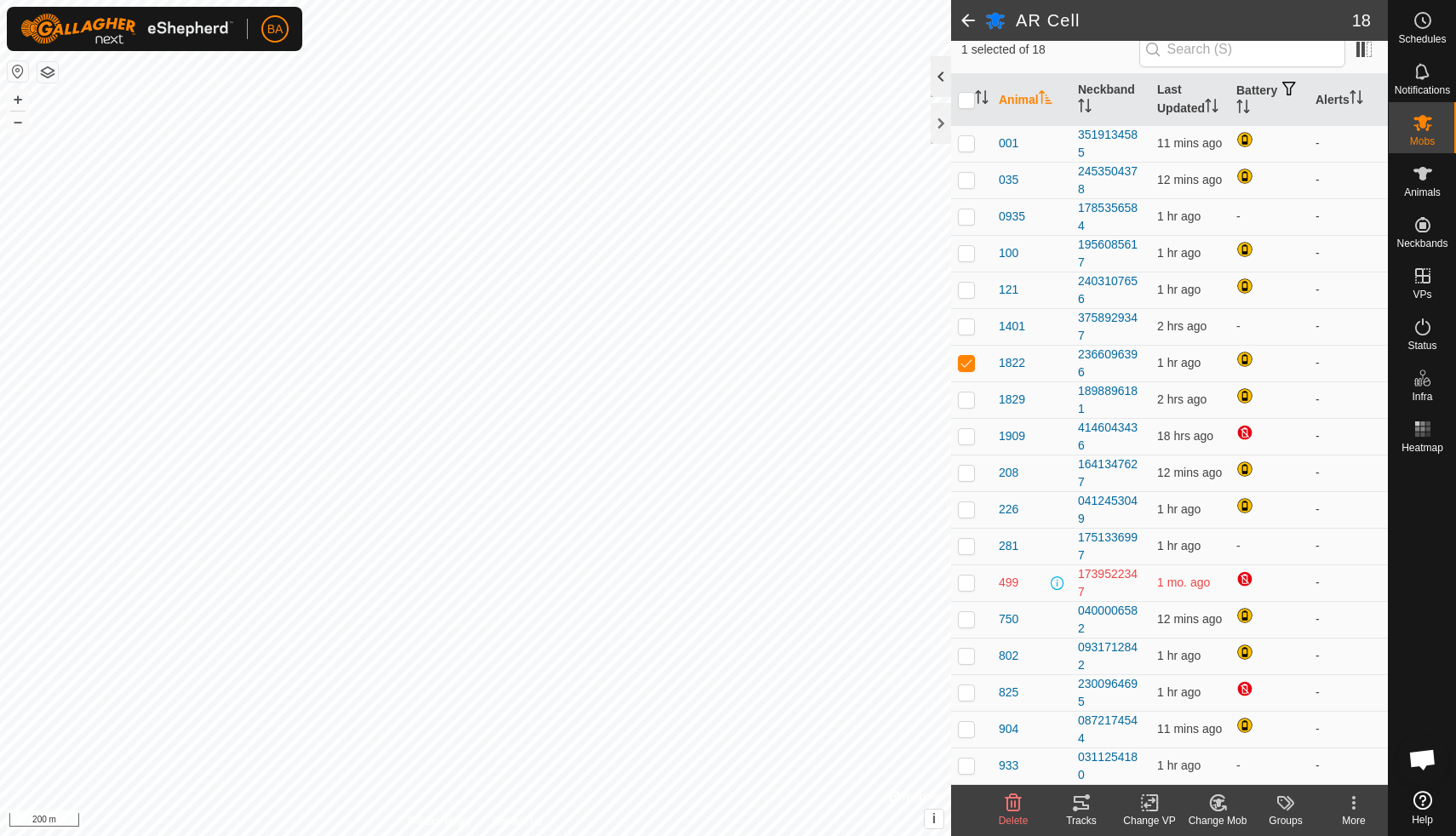
scroll to position [144, 0]
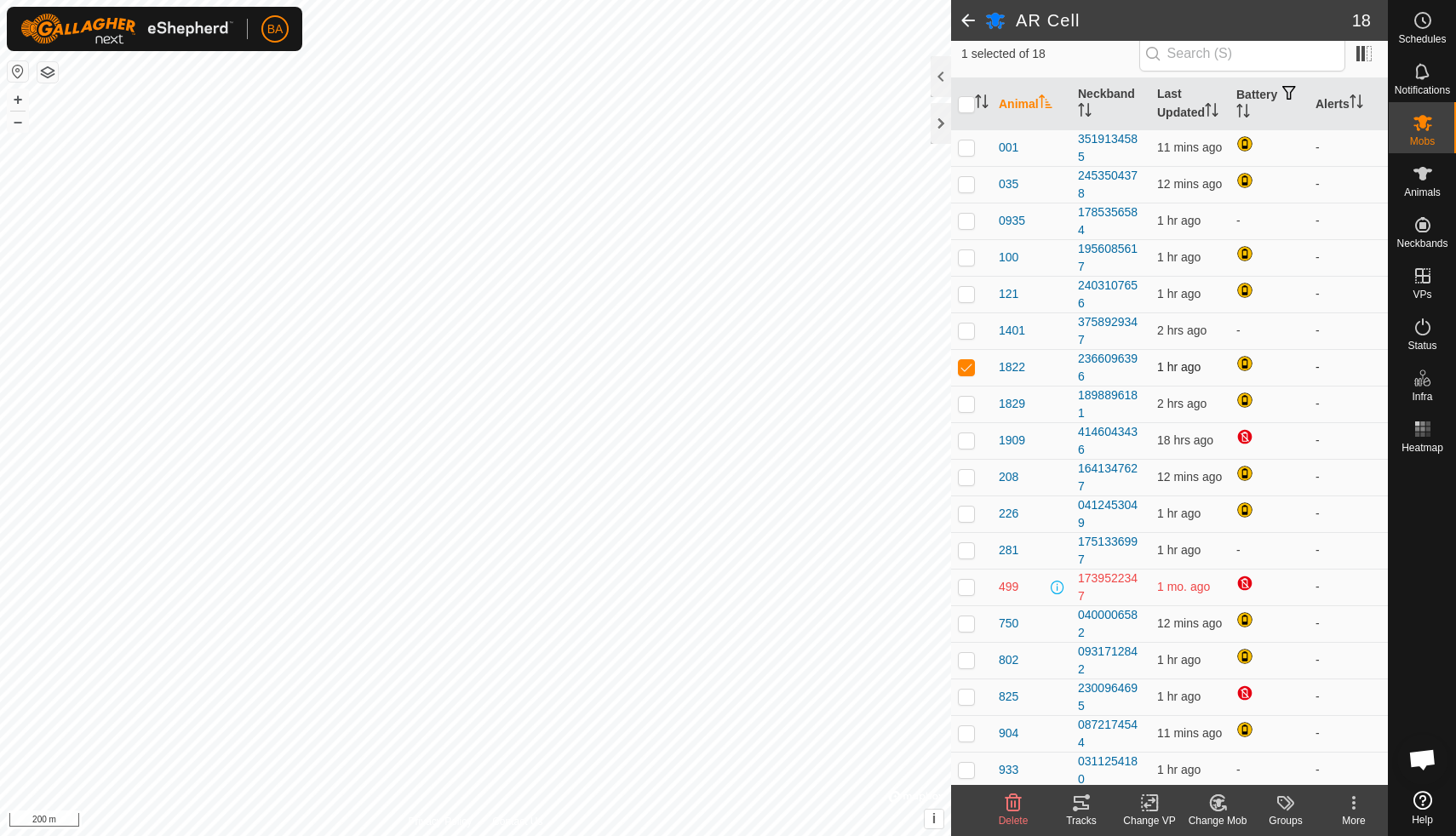
click at [971, 363] on p-checkbox at bounding box center [967, 367] width 17 height 13
checkbox input "false"
click at [933, 126] on div at bounding box center [941, 123] width 21 height 41
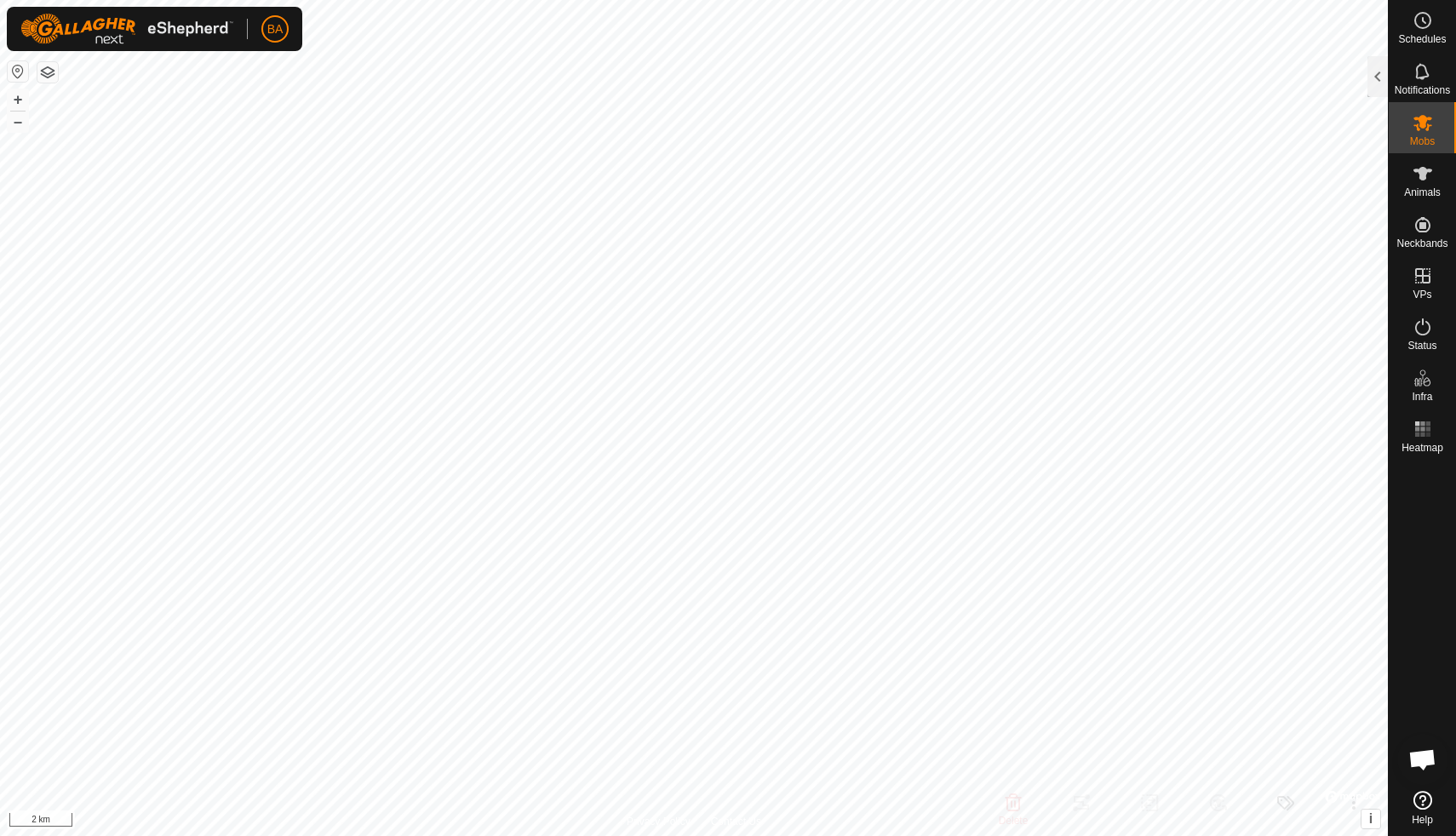
click at [53, 74] on button "button" at bounding box center [48, 73] width 21 height 21
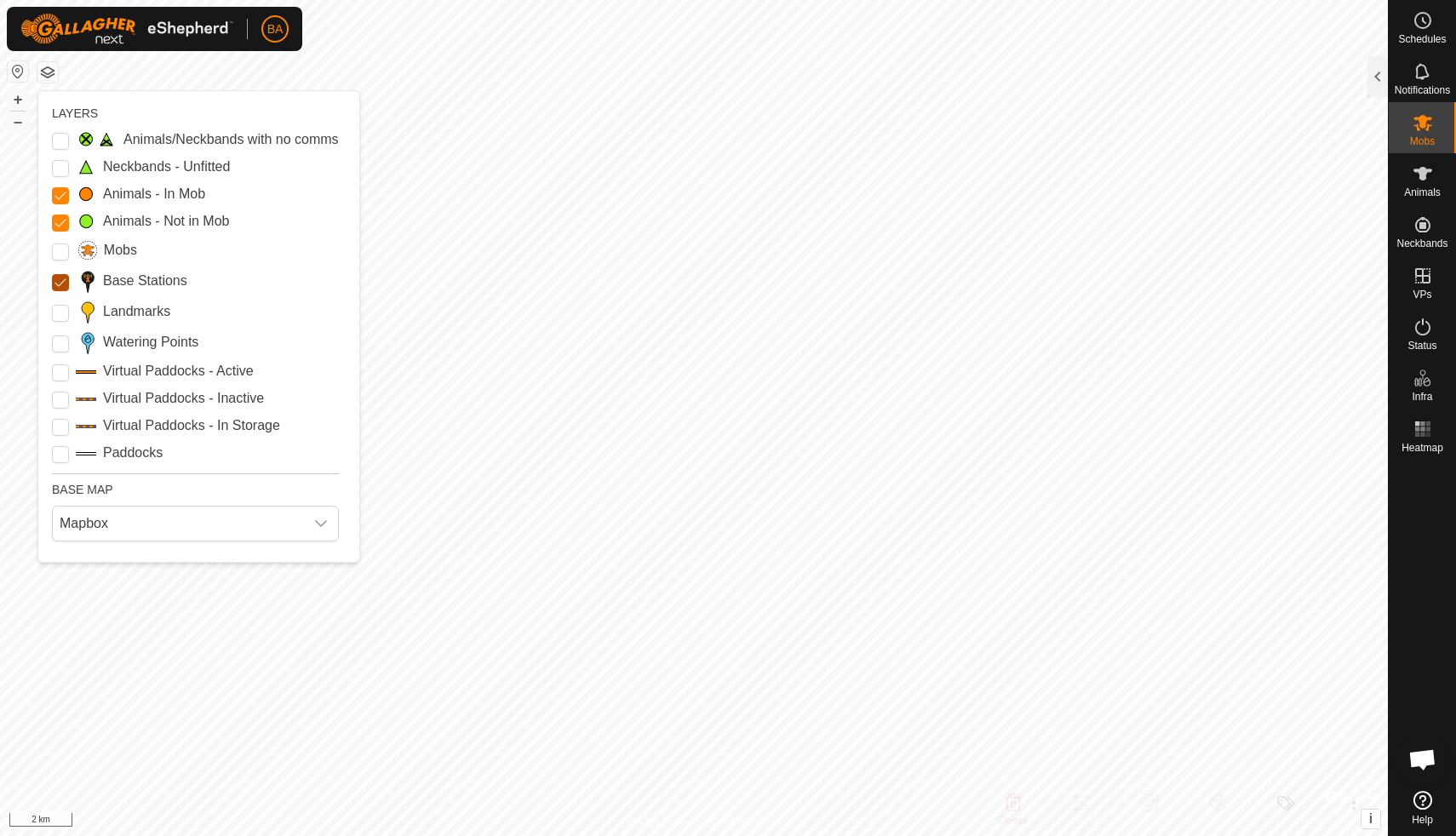
click at [63, 284] on Stations "Base Stations" at bounding box center [61, 283] width 17 height 17
click at [62, 222] on Mob "Animals - Not in Mob" at bounding box center [61, 223] width 17 height 17
click at [61, 193] on Mob "Animals - In Mob" at bounding box center [61, 196] width 17 height 17
click at [49, 72] on button "button" at bounding box center [48, 73] width 21 height 21
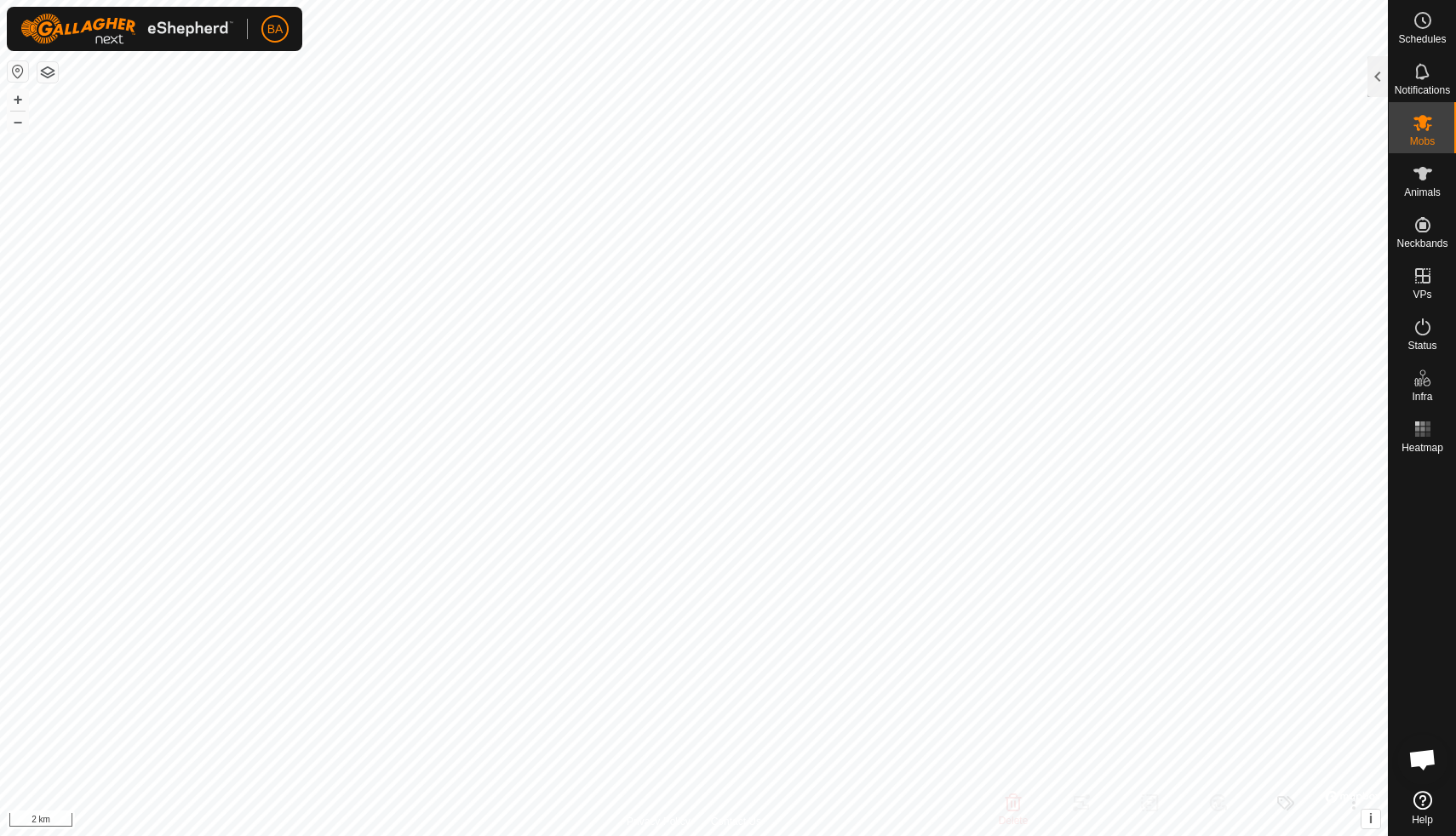
click at [46, 74] on button "button" at bounding box center [48, 73] width 21 height 21
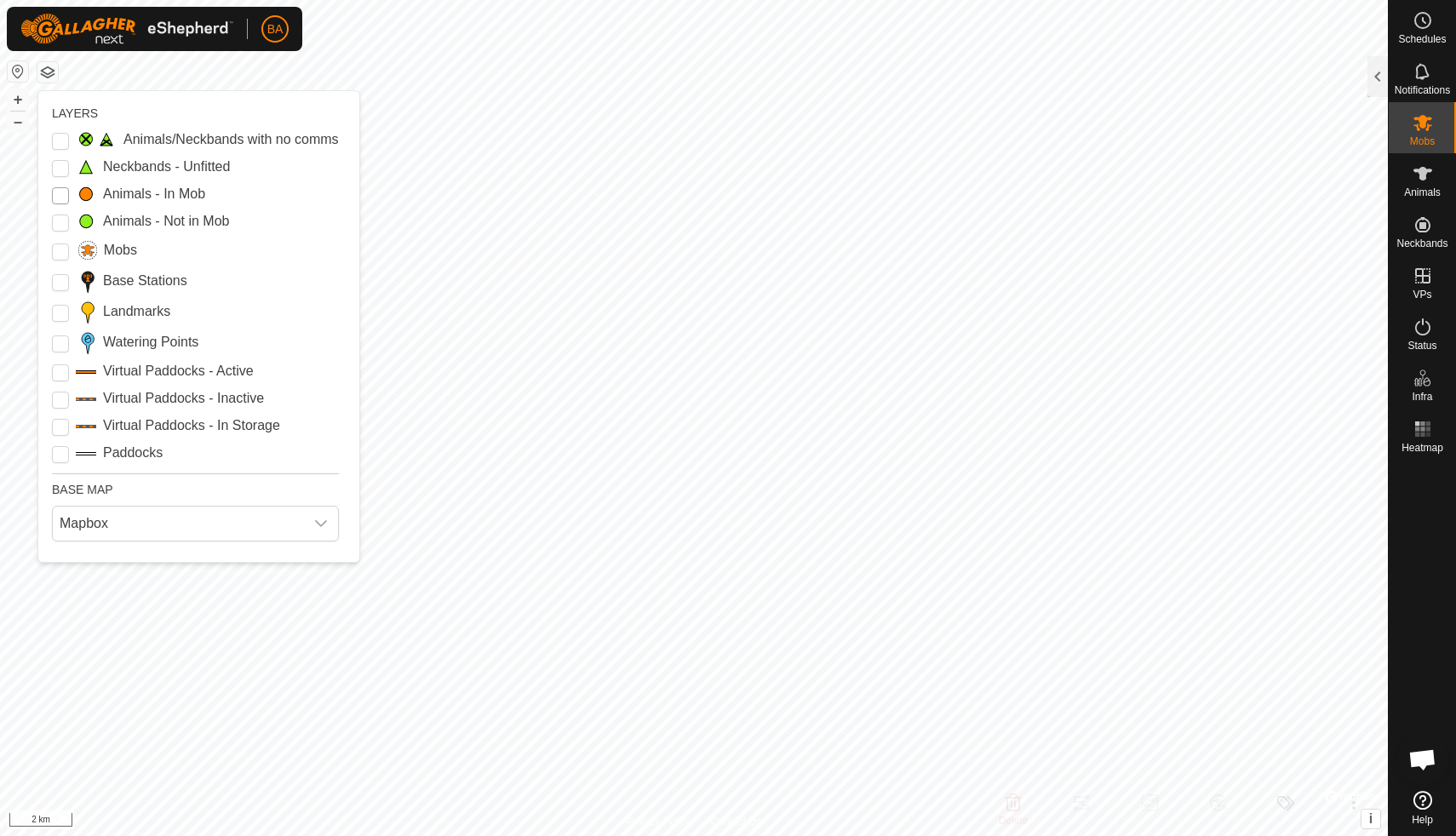
click at [62, 195] on Mob "Animals - In Mob" at bounding box center [61, 196] width 17 height 17
click at [46, 71] on button "button" at bounding box center [48, 73] width 21 height 21
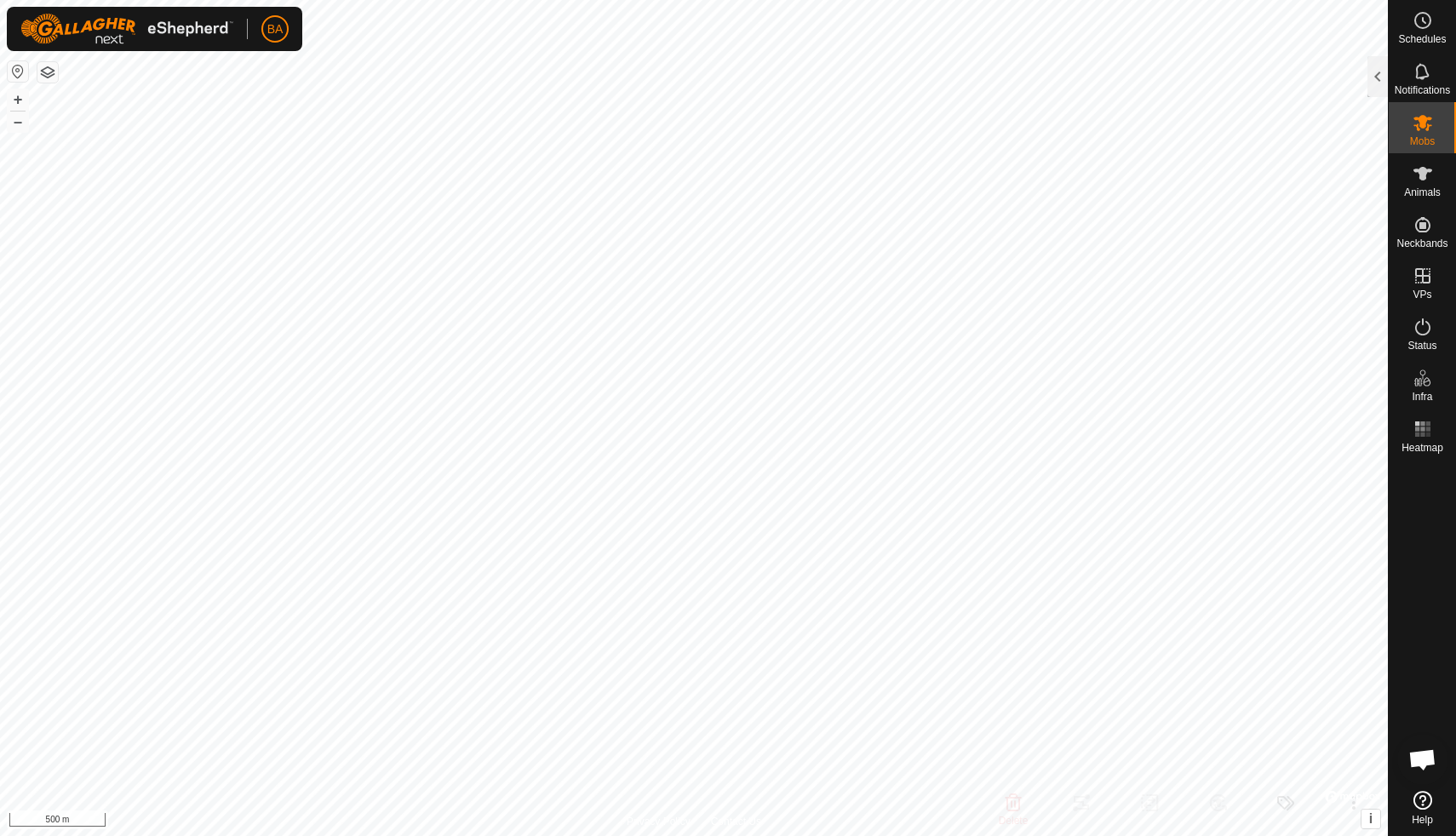
click at [52, 74] on button "button" at bounding box center [48, 73] width 21 height 21
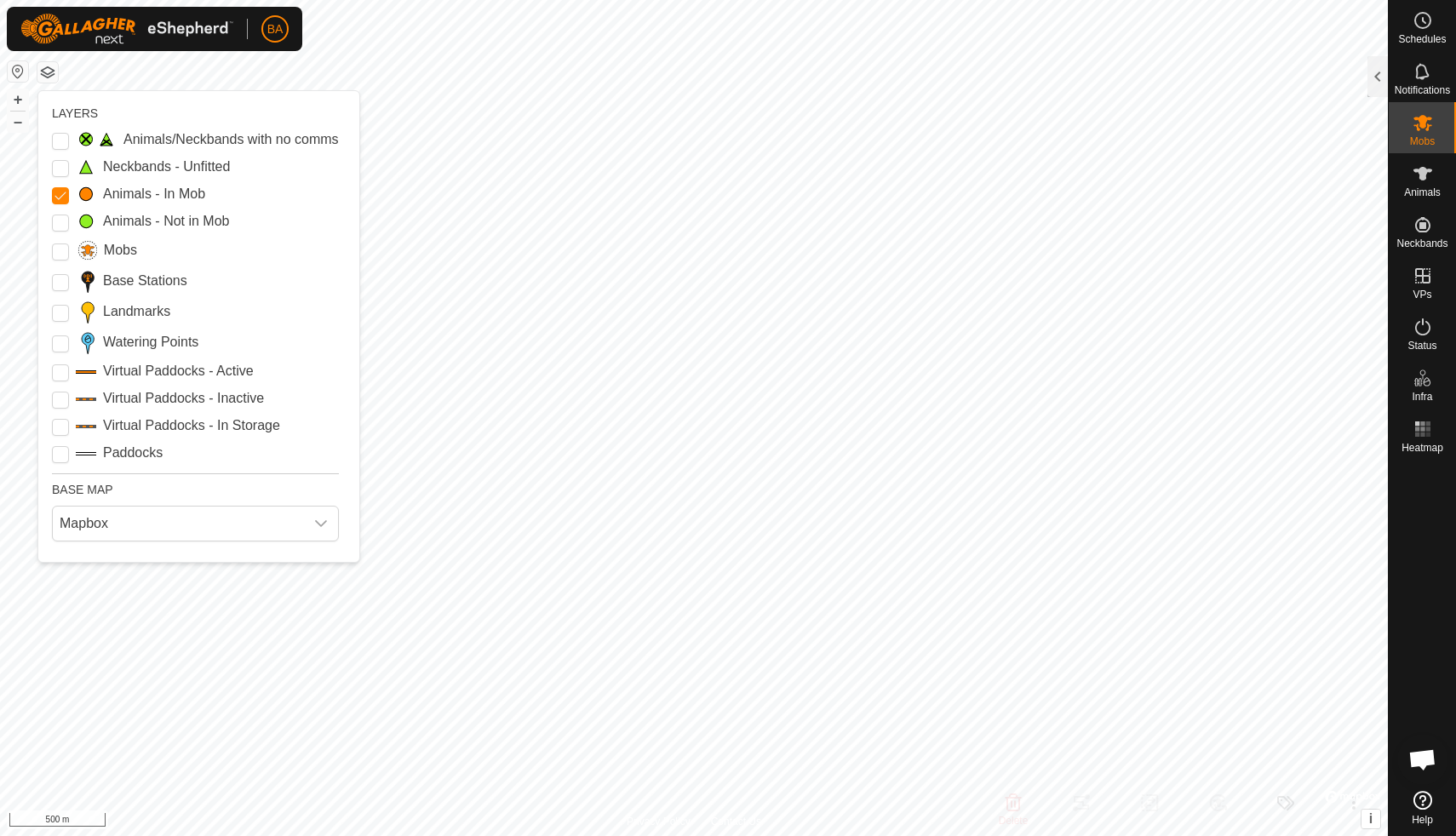
click at [49, 80] on button "button" at bounding box center [48, 73] width 21 height 21
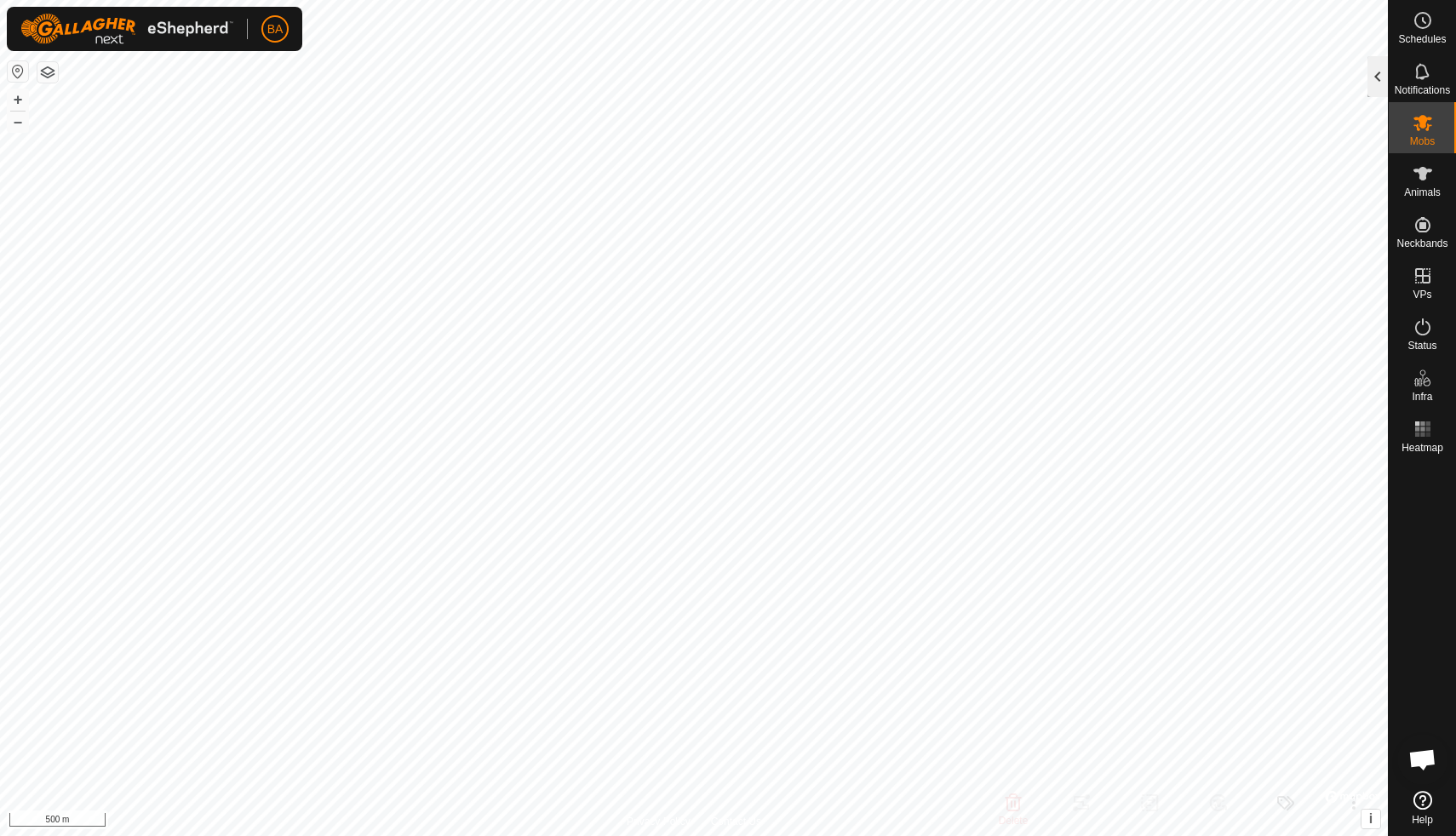
click at [1374, 83] on div at bounding box center [1378, 76] width 21 height 41
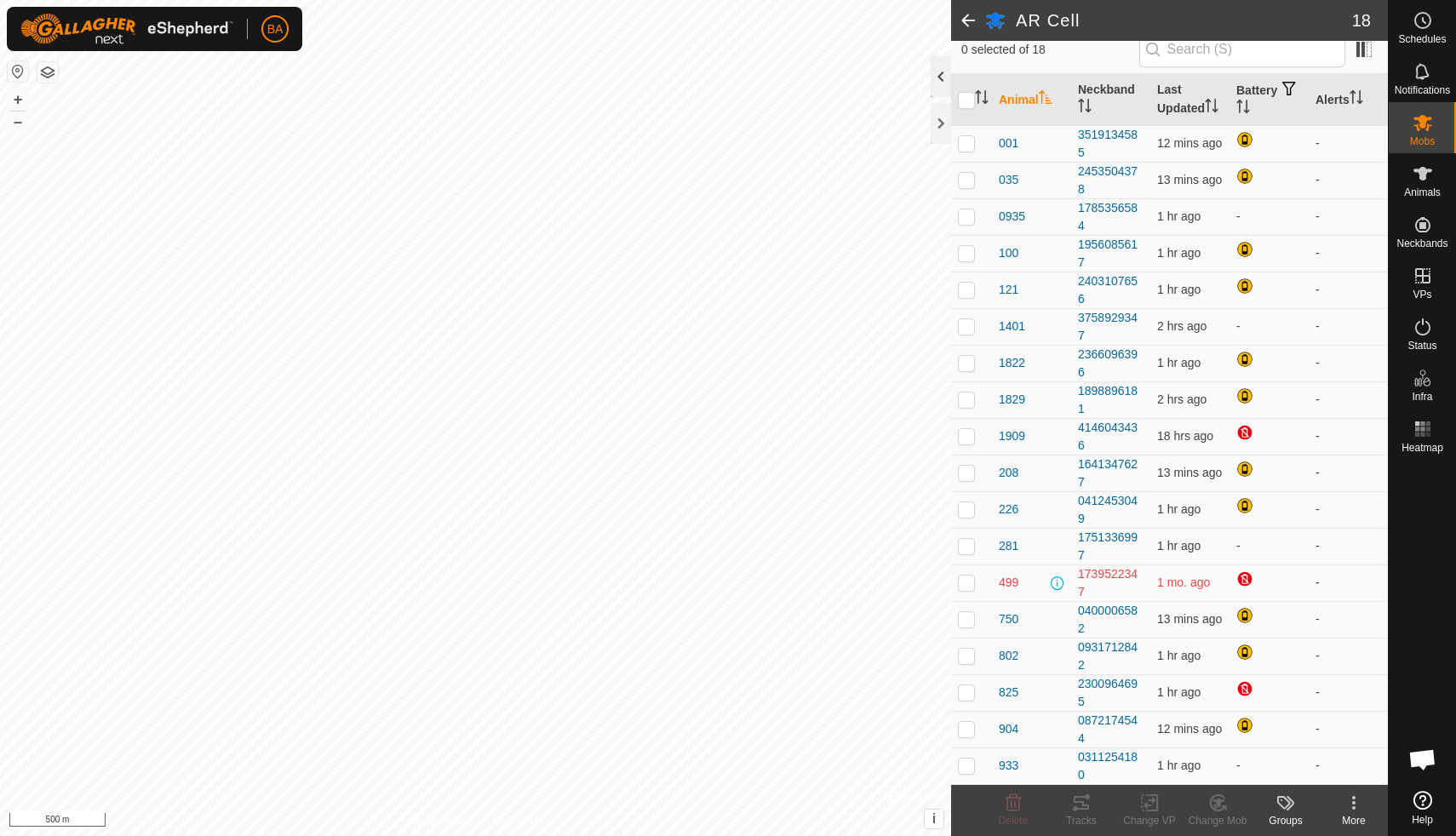
scroll to position [144, 0]
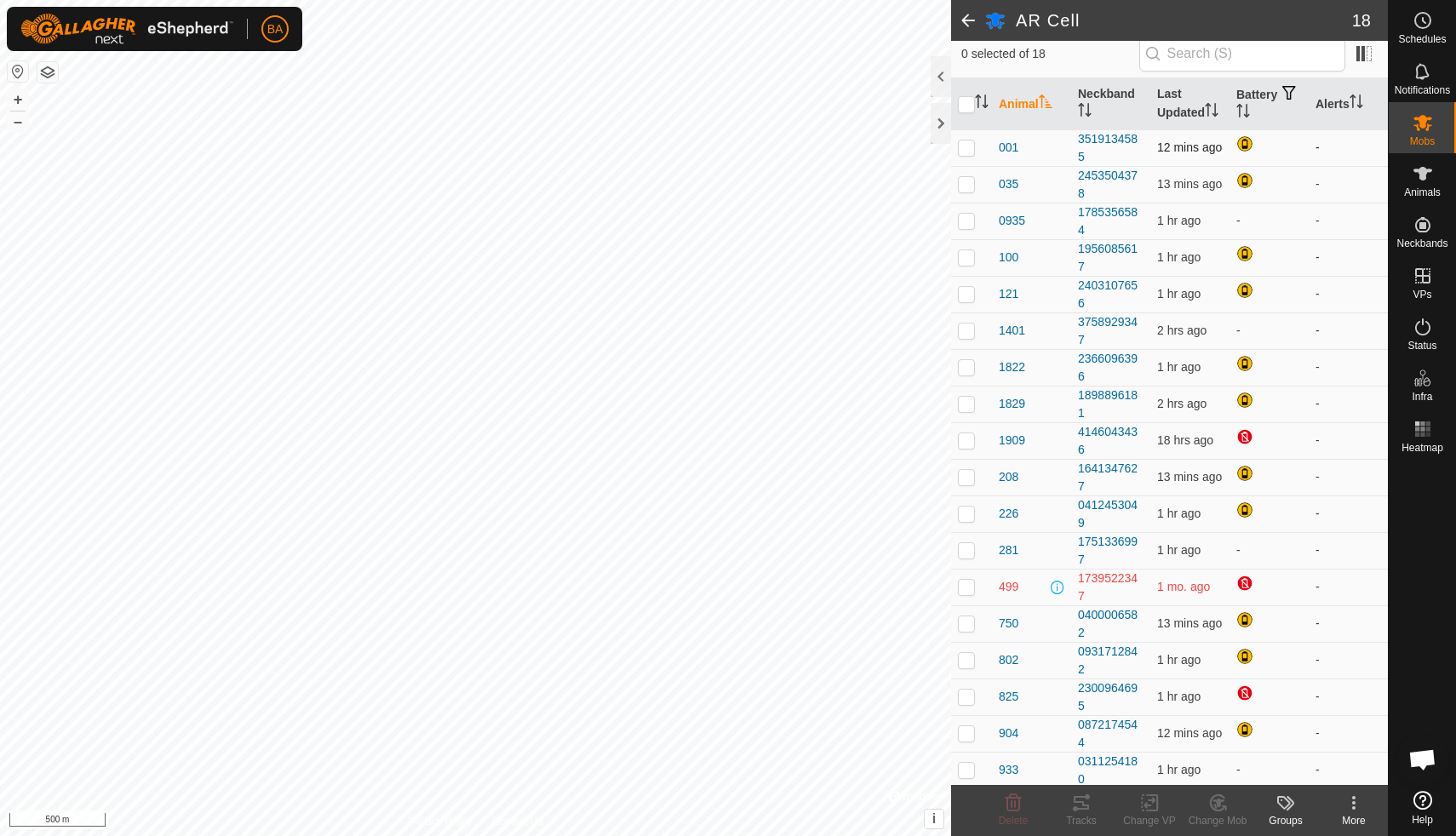
click at [966, 147] on p-checkbox at bounding box center [967, 147] width 17 height 13
checkbox input "true"
click at [1075, 809] on icon at bounding box center [1081, 803] width 15 height 13
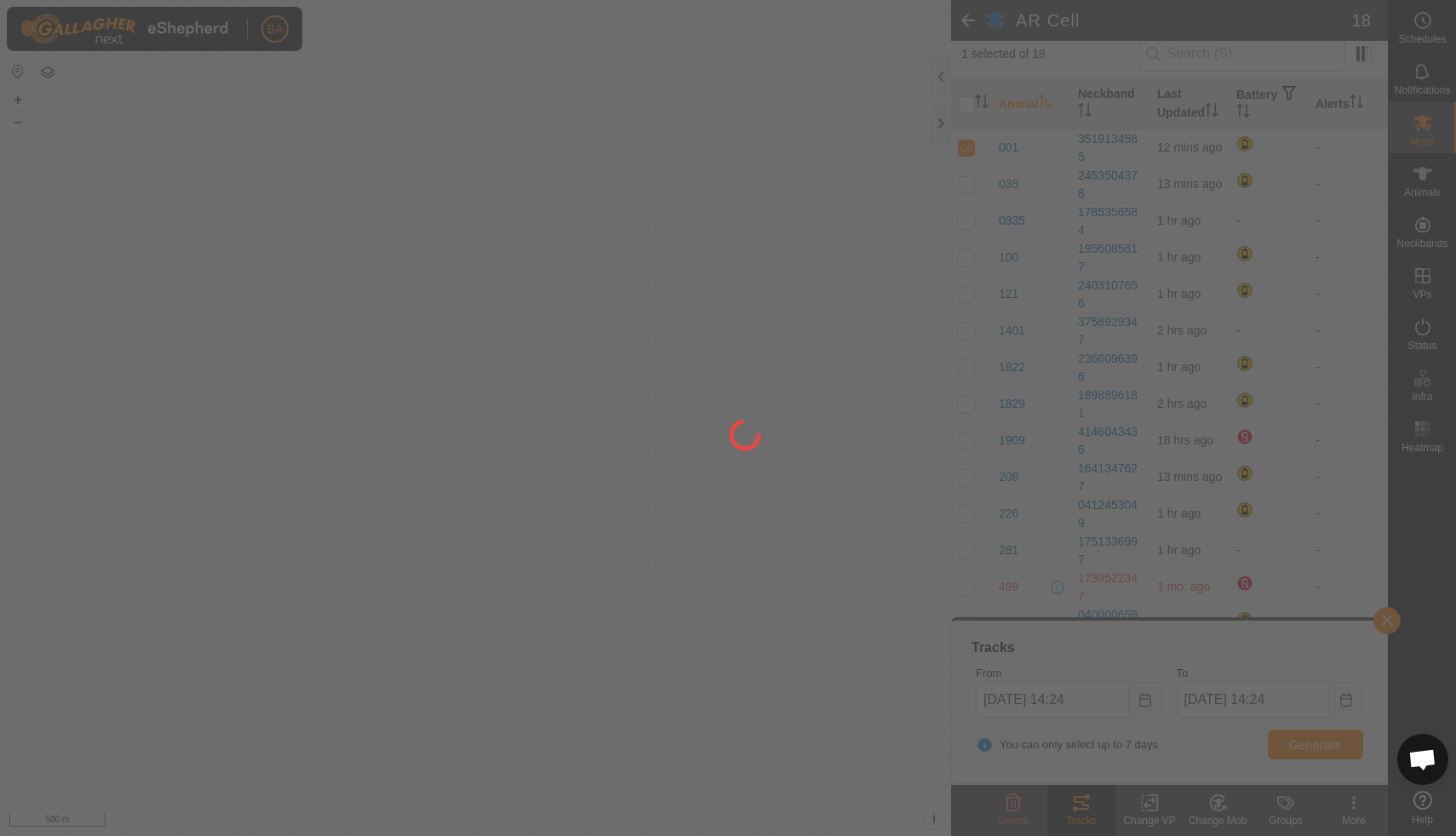
click at [944, 130] on div at bounding box center [728, 418] width 1456 height 836
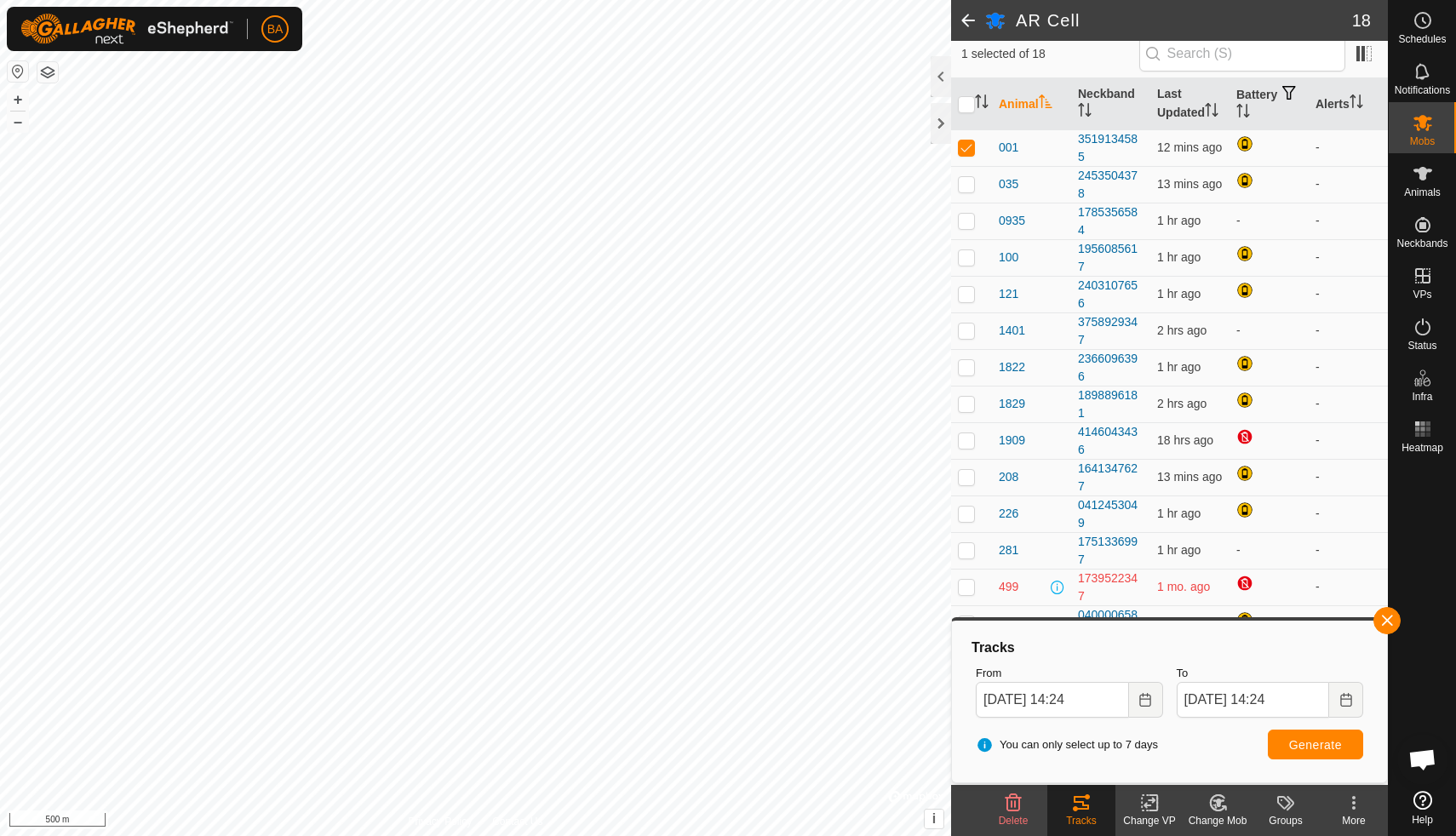
click at [944, 130] on div at bounding box center [941, 123] width 21 height 41
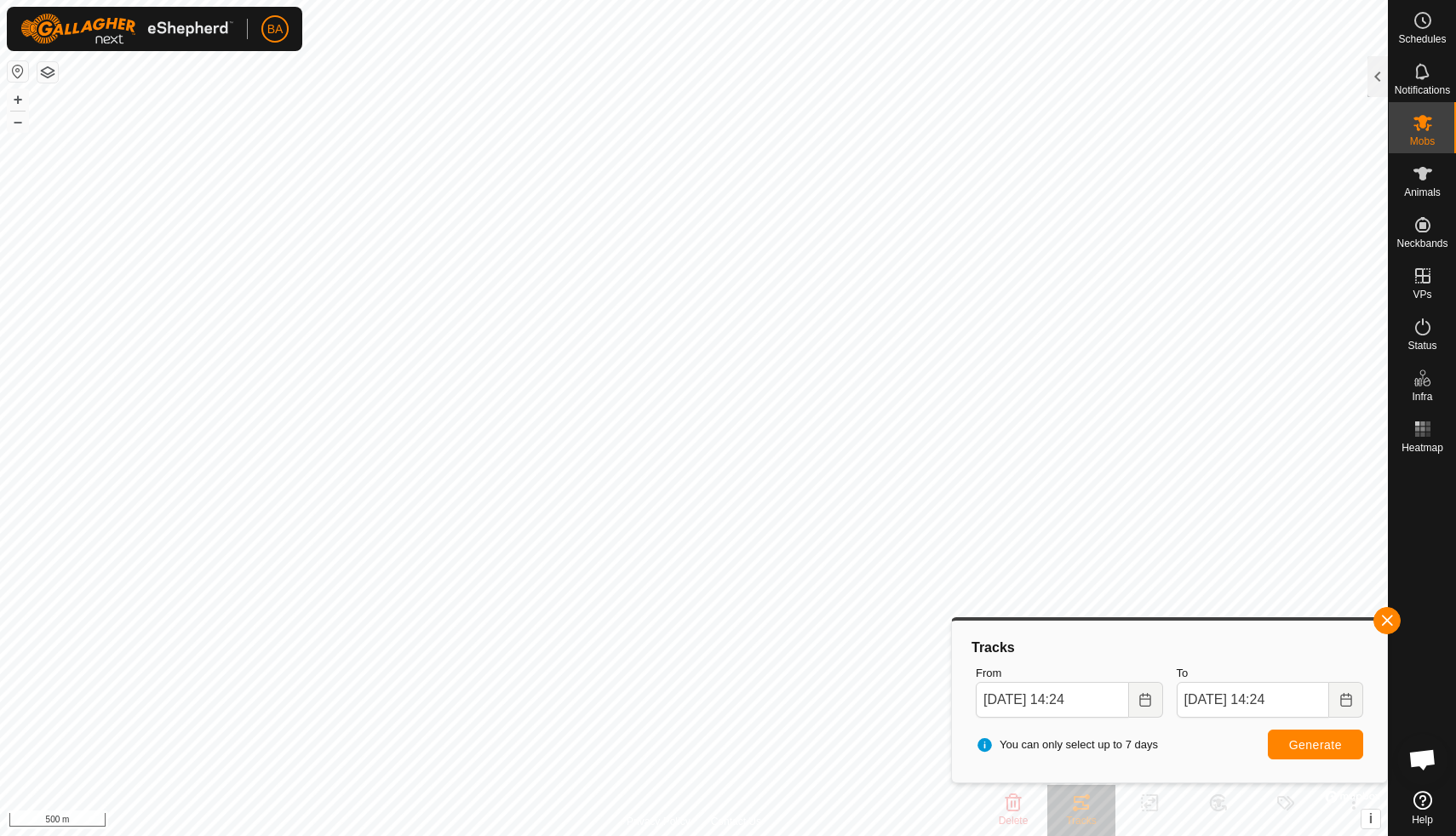
scroll to position [197, 0]
click at [1392, 612] on button "button" at bounding box center [1387, 620] width 27 height 27
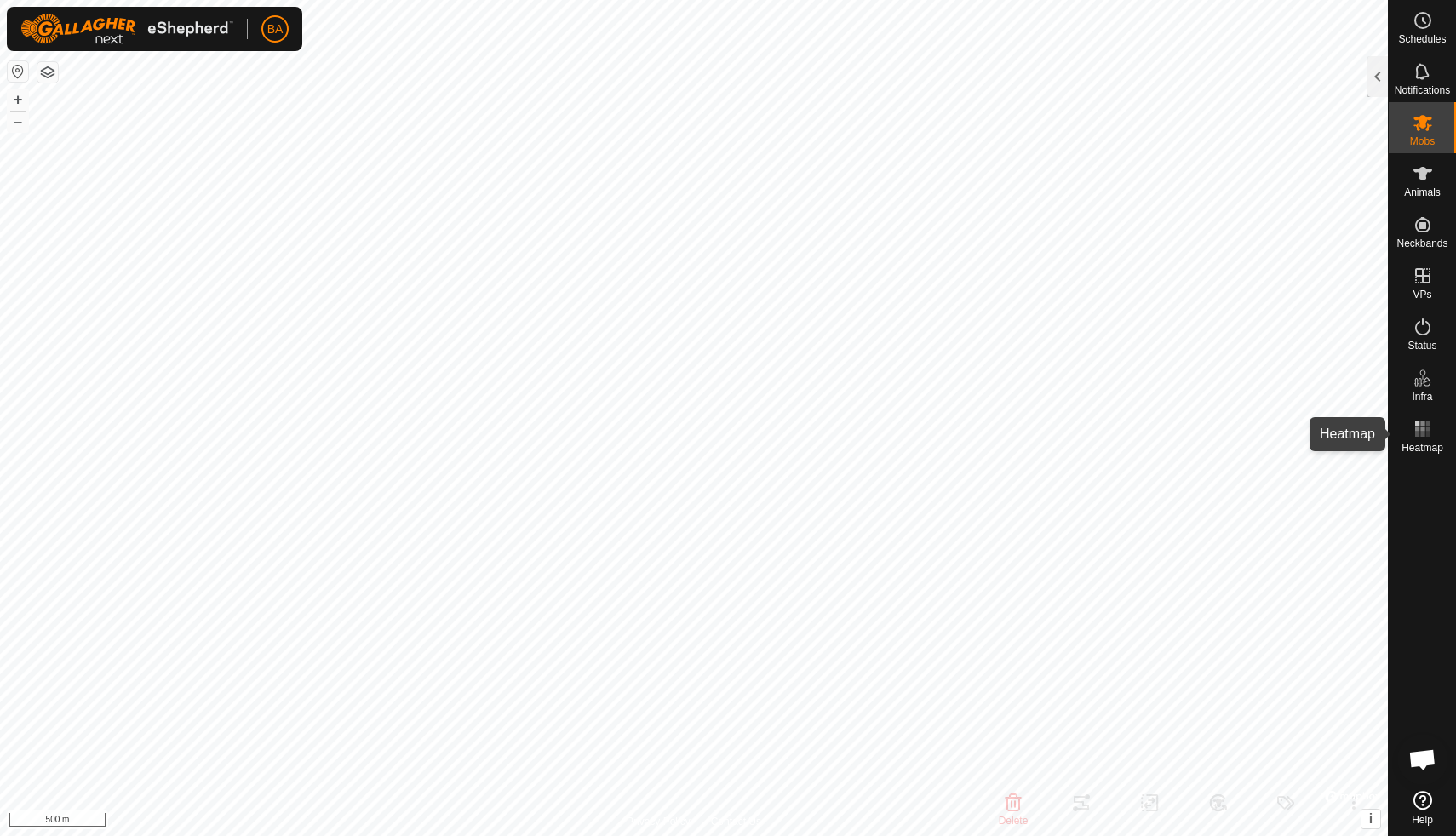
click at [1421, 424] on rect at bounding box center [1422, 423] width 4 height 4
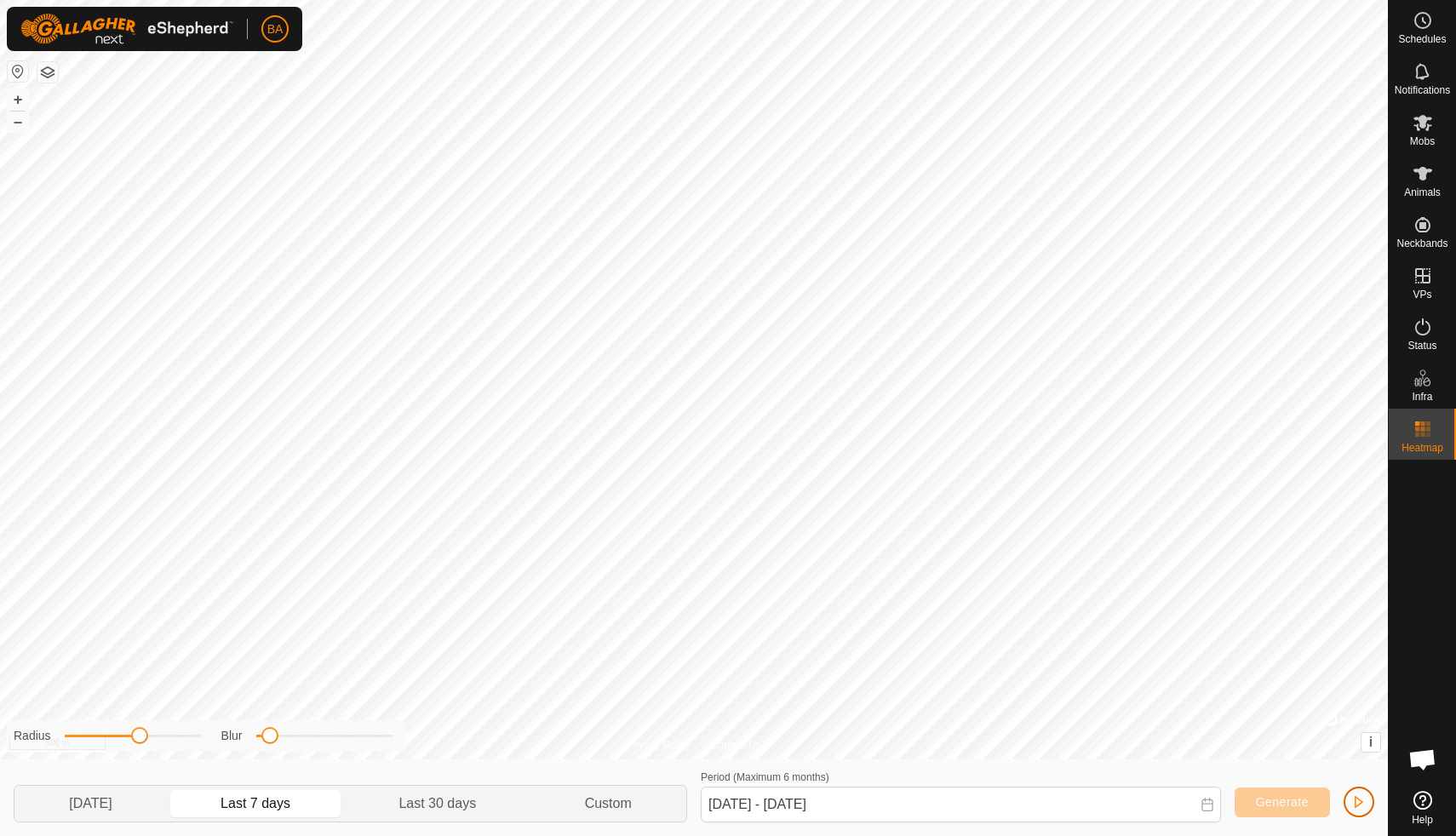
click at [1369, 806] on button "button" at bounding box center [1359, 802] width 30 height 30
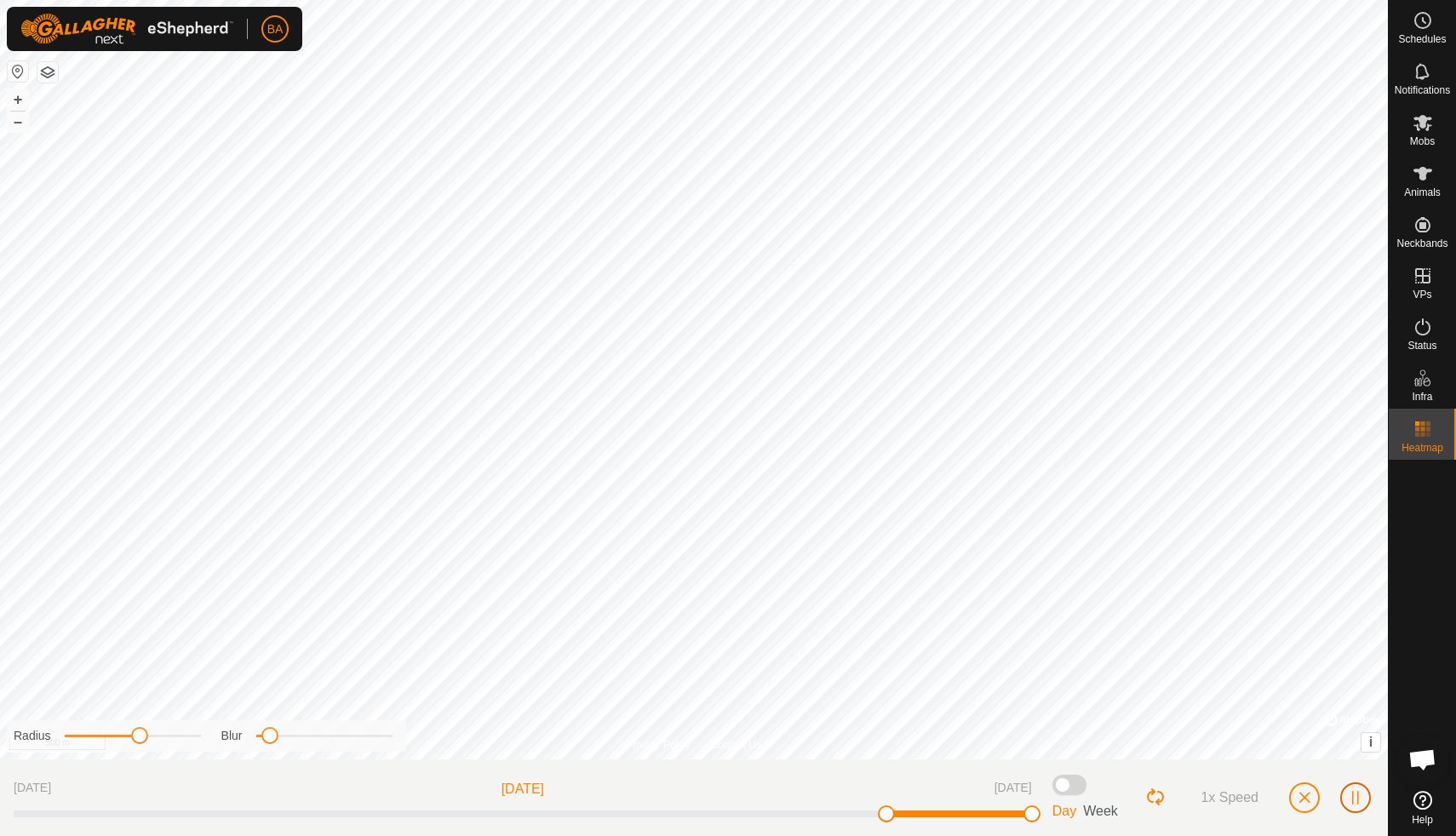
click at [1360, 800] on span "button" at bounding box center [1356, 798] width 13 height 13
click at [343, 720] on div "Privacy Policy Contact Us 1505 3665101627 AR Base Station - + – ⇧ i © Mapbox , …" at bounding box center [694, 418] width 1388 height 836
drag, startPoint x: 143, startPoint y: 738, endPoint x: 226, endPoint y: 741, distance: 83.1
click at [226, 741] on div "Radius Blur" at bounding box center [206, 736] width 400 height 31
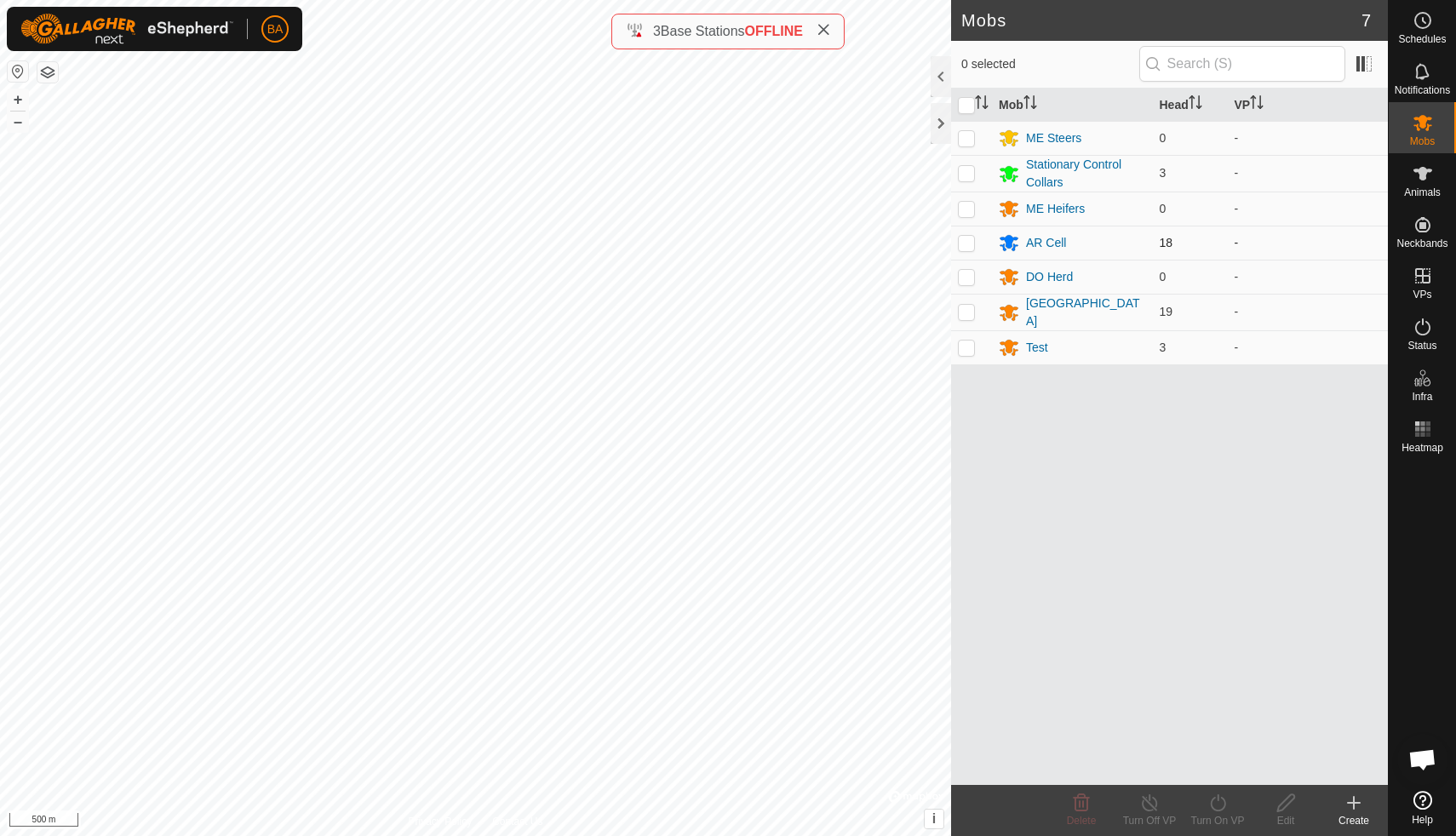
click at [965, 240] on p-checkbox at bounding box center [967, 242] width 17 height 13
click at [965, 241] on p-checkbox at bounding box center [967, 242] width 17 height 13
checkbox input "false"
click at [1032, 241] on div "AR Cell" at bounding box center [1046, 242] width 40 height 18
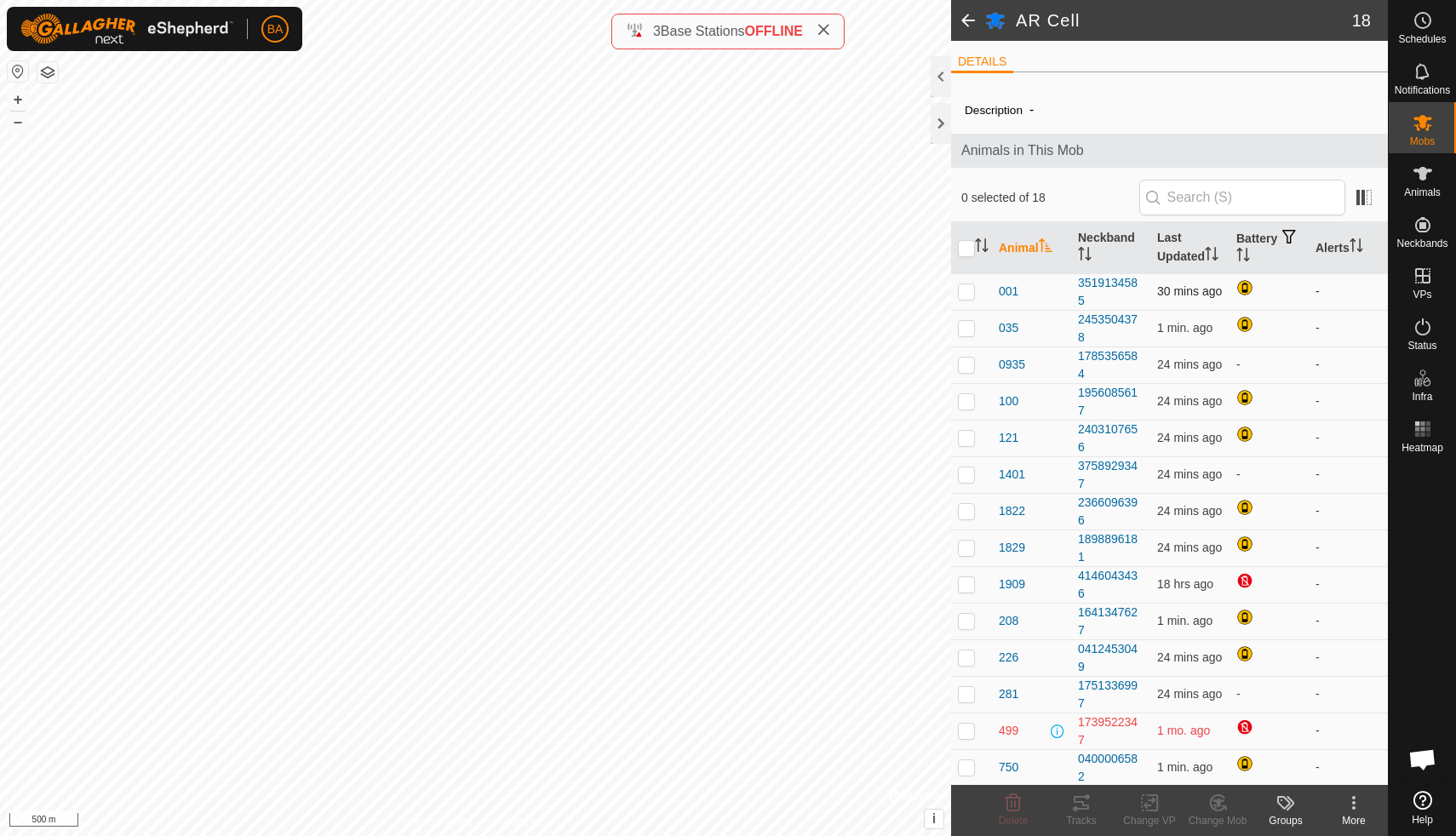
click at [967, 292] on p-checkbox at bounding box center [967, 291] width 17 height 13
checkbox input "true"
click at [1084, 809] on icon at bounding box center [1081, 803] width 15 height 13
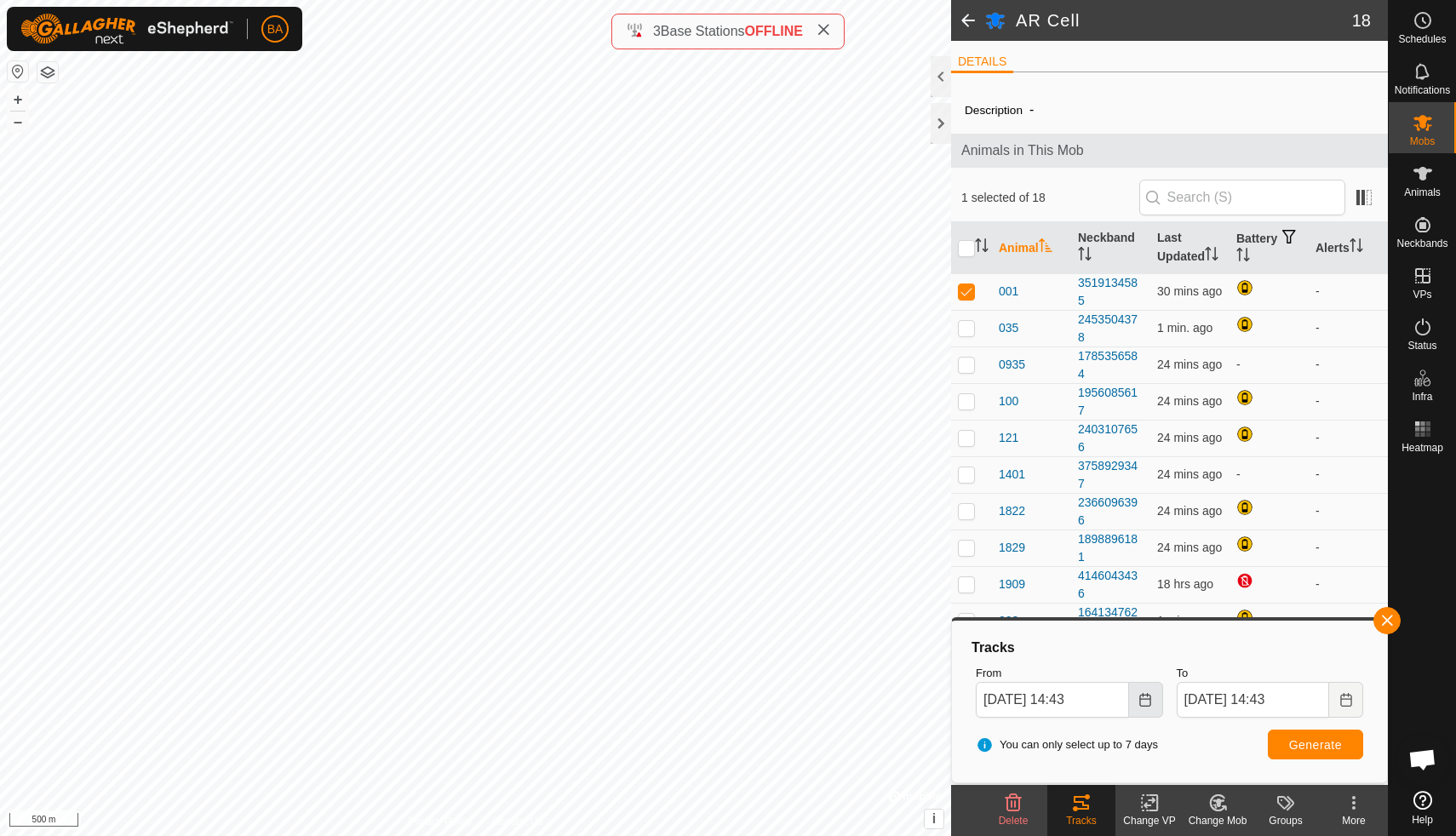
click at [1139, 700] on icon "Choose Date" at bounding box center [1145, 700] width 13 height 13
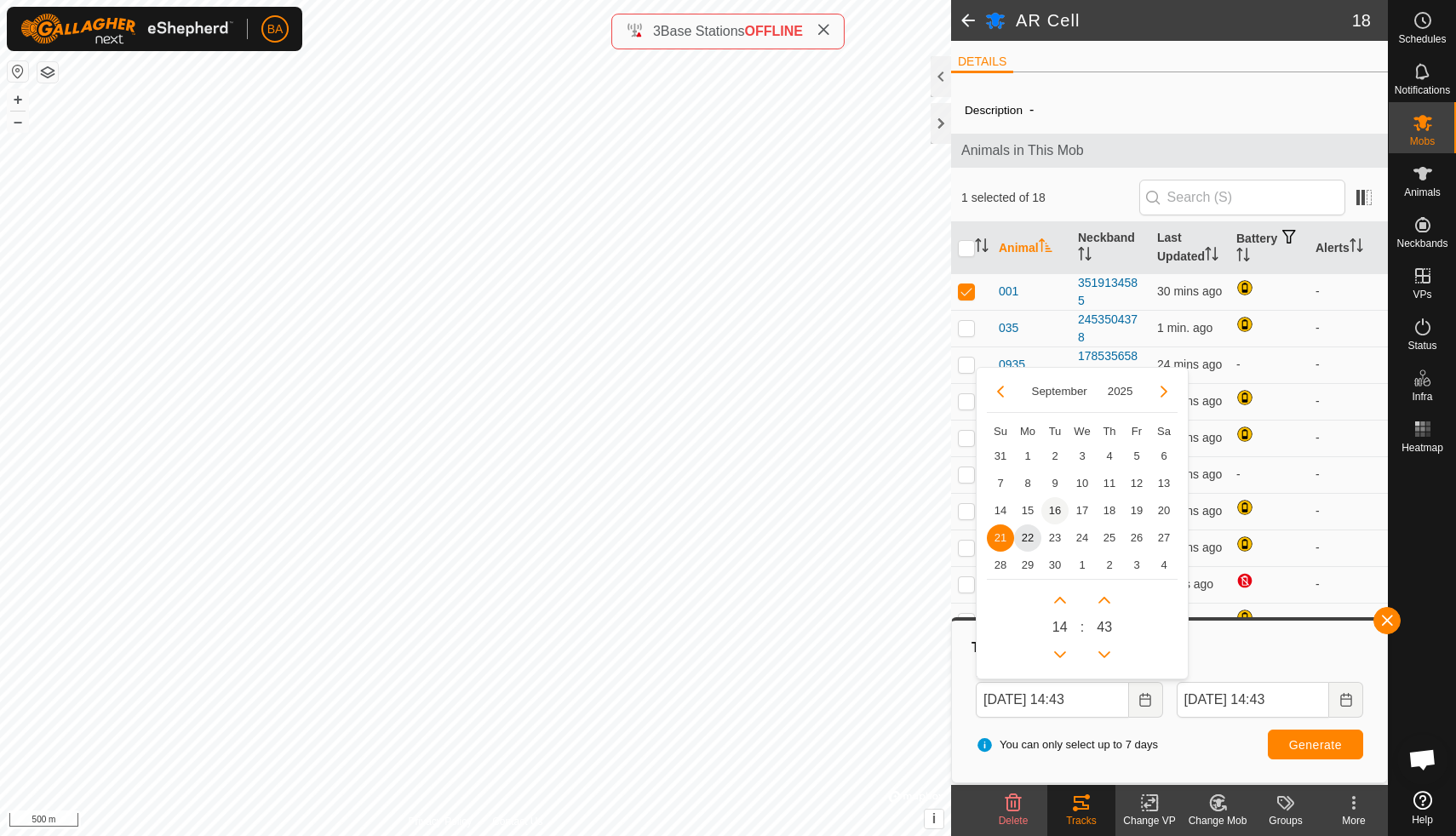
click at [1052, 508] on span "16" at bounding box center [1055, 510] width 27 height 27
type input "[DATE] 14:43"
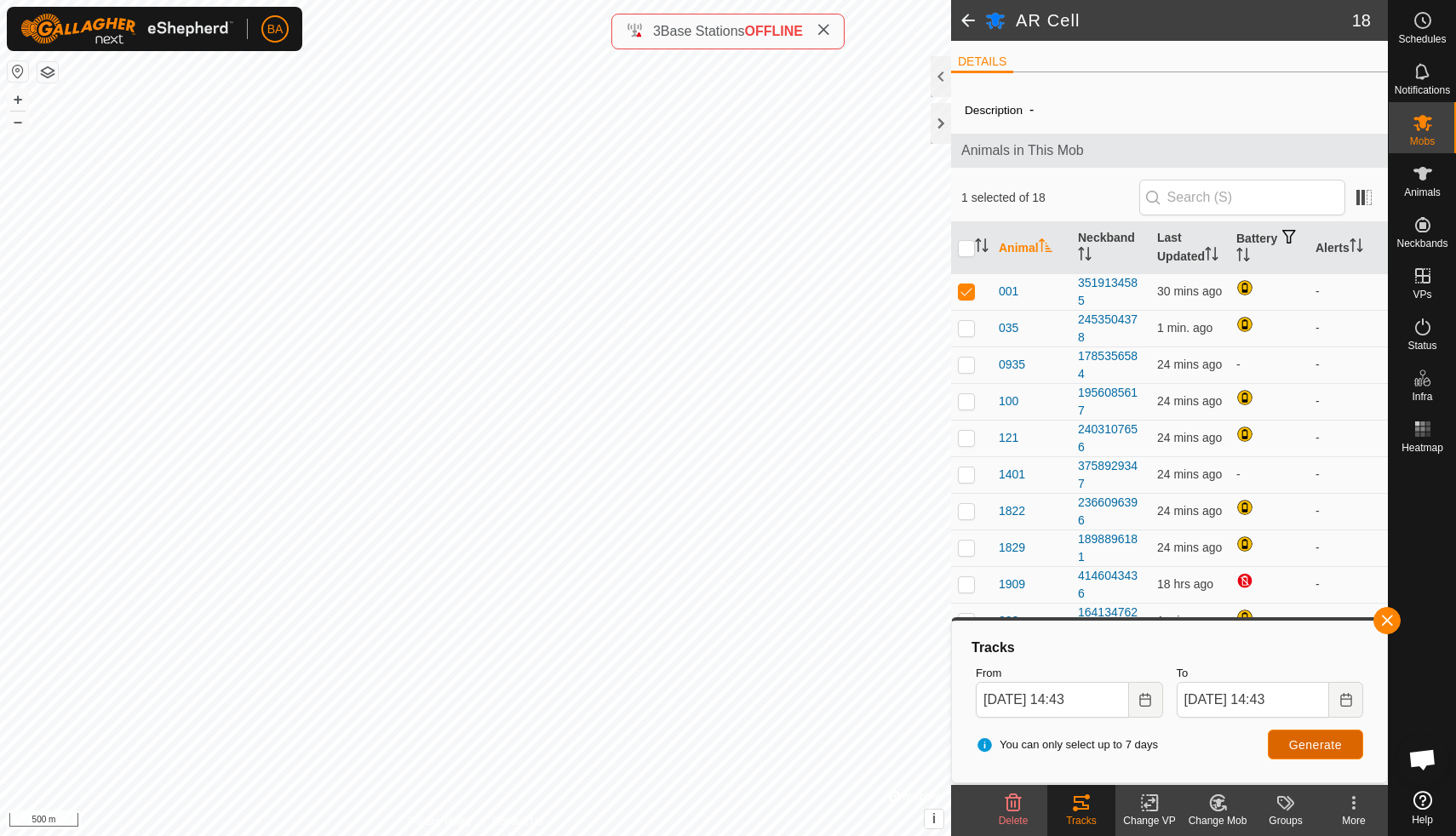
click at [1302, 750] on span "Generate" at bounding box center [1316, 745] width 53 height 13
click at [1393, 623] on button "button" at bounding box center [1387, 620] width 27 height 27
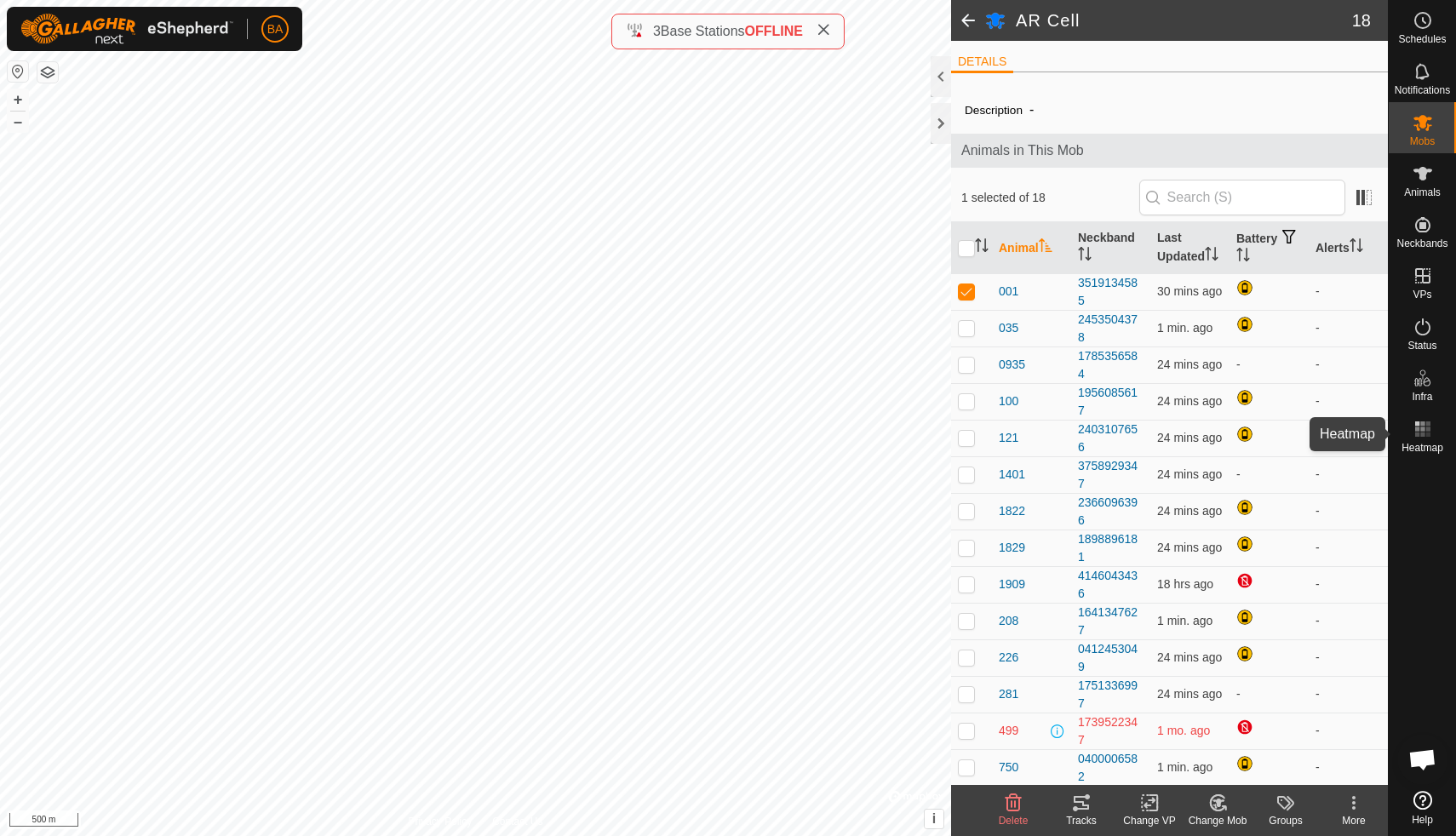
click at [1423, 430] on rect at bounding box center [1422, 429] width 4 height 4
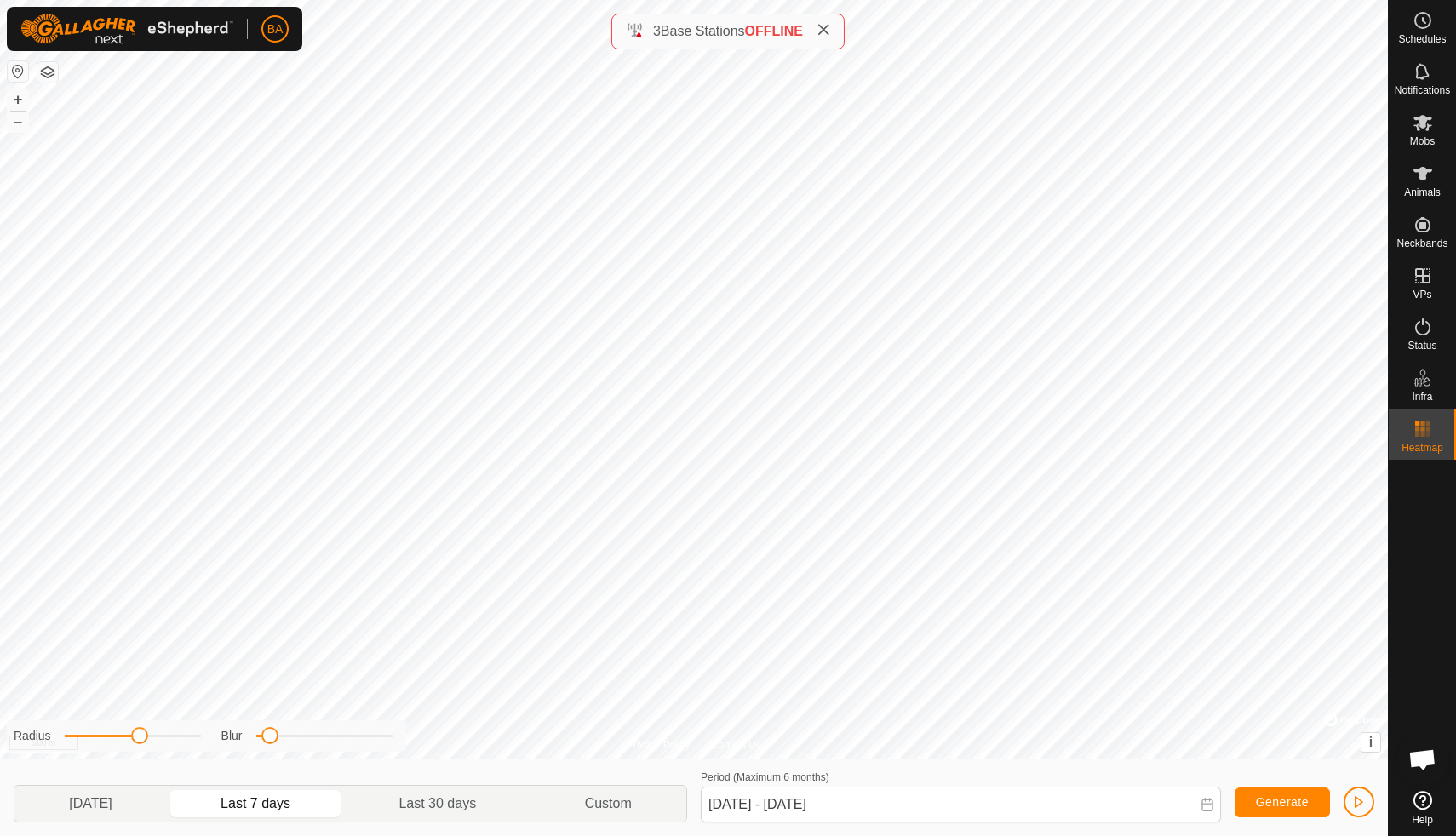
click at [827, 28] on icon at bounding box center [824, 29] width 13 height 13
drag, startPoint x: 141, startPoint y: 738, endPoint x: 224, endPoint y: 742, distance: 83.1
click at [224, 742] on div "Radius Blur" at bounding box center [206, 736] width 400 height 31
click at [137, 803] on p-togglebutton "[DATE]" at bounding box center [90, 804] width 152 height 36
click at [258, 806] on p-togglebutton "Last 7 days" at bounding box center [256, 804] width 178 height 36
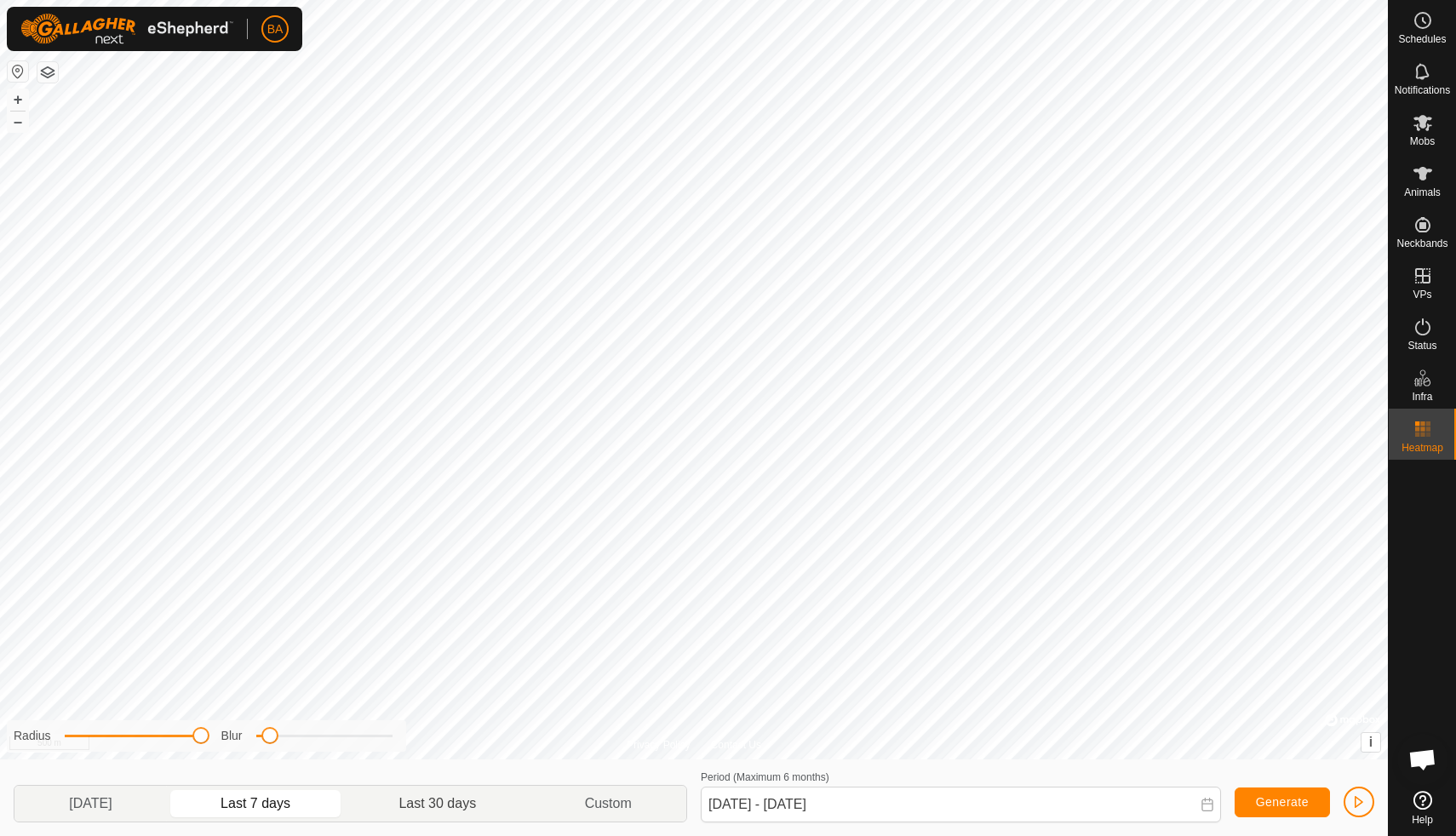
click at [413, 812] on p-togglebutton "Last 30 days" at bounding box center [437, 804] width 186 height 36
click at [268, 804] on p-togglebutton "Last 7 days" at bounding box center [256, 804] width 178 height 36
click at [114, 806] on p-togglebutton "[DATE]" at bounding box center [90, 804] width 152 height 36
click at [250, 809] on p-togglebutton "Last 7 days" at bounding box center [256, 804] width 178 height 36
click at [429, 802] on p-togglebutton "Last 30 days" at bounding box center [437, 804] width 186 height 36
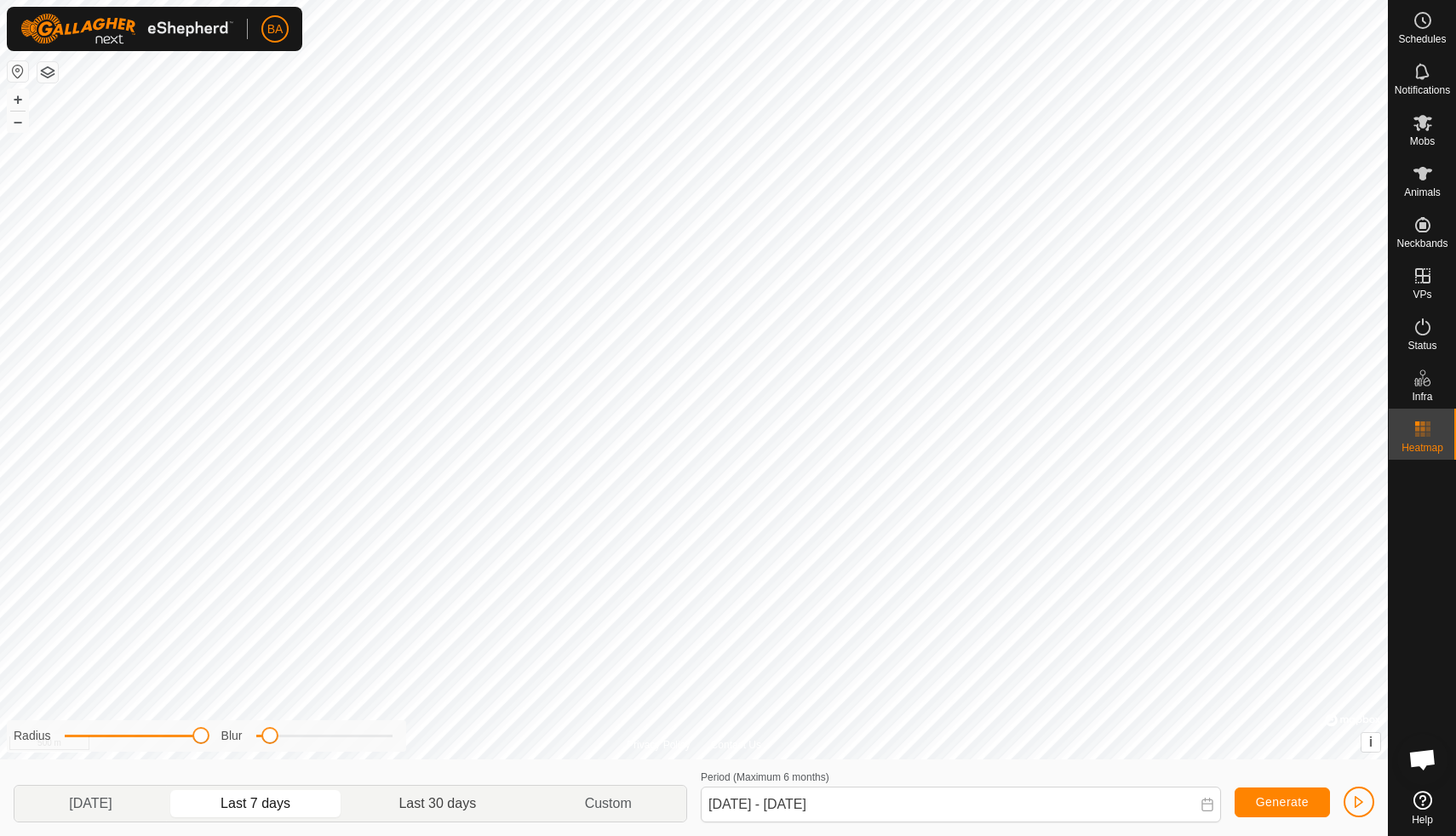
type input "[DATE] - [DATE]"
